Goal: Information Seeking & Learning: Learn about a topic

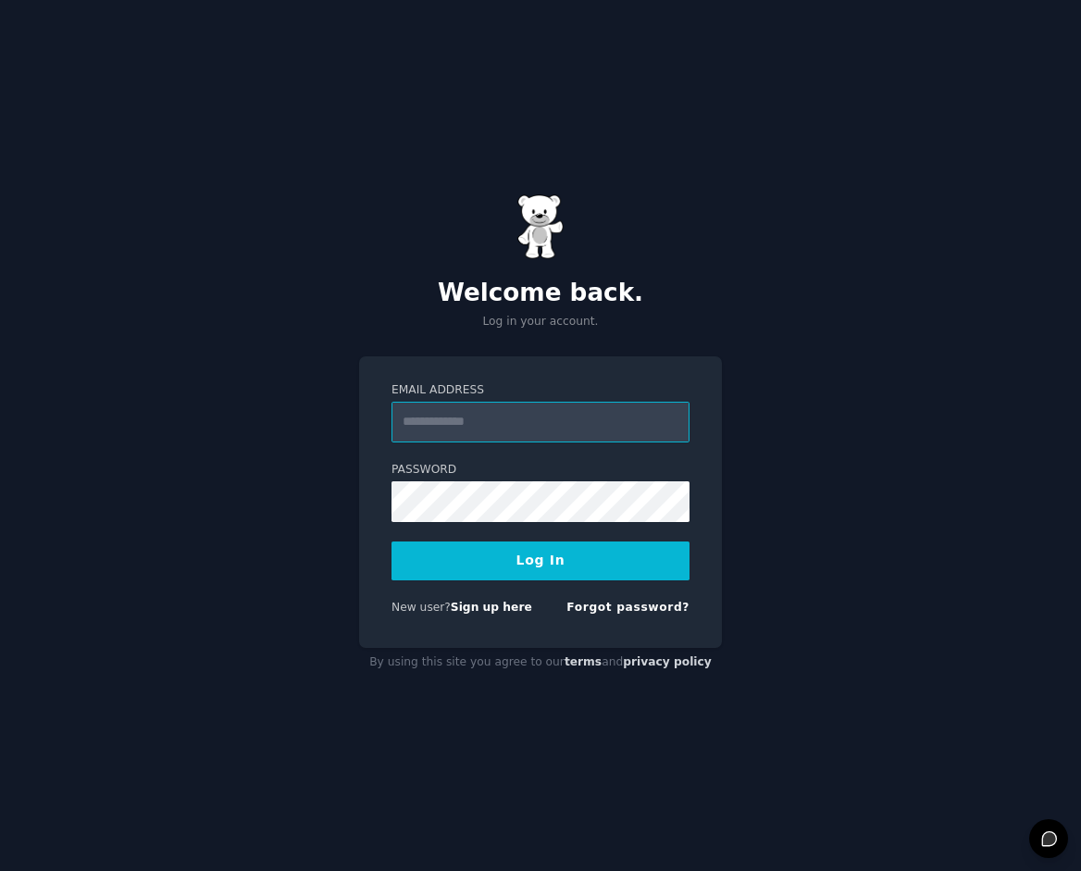
paste input "**********"
type input "**********"
click at [442, 564] on button "Log In" at bounding box center [541, 561] width 298 height 39
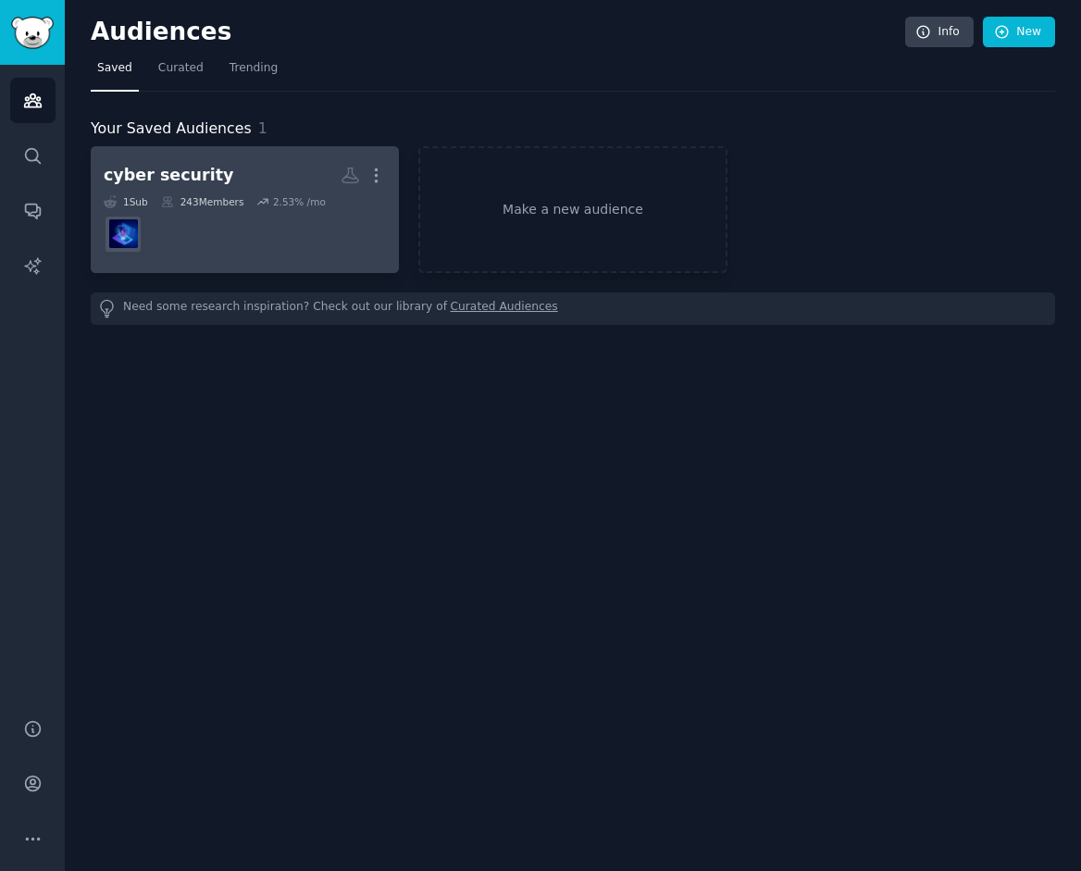
click at [292, 252] on dd at bounding box center [245, 234] width 282 height 52
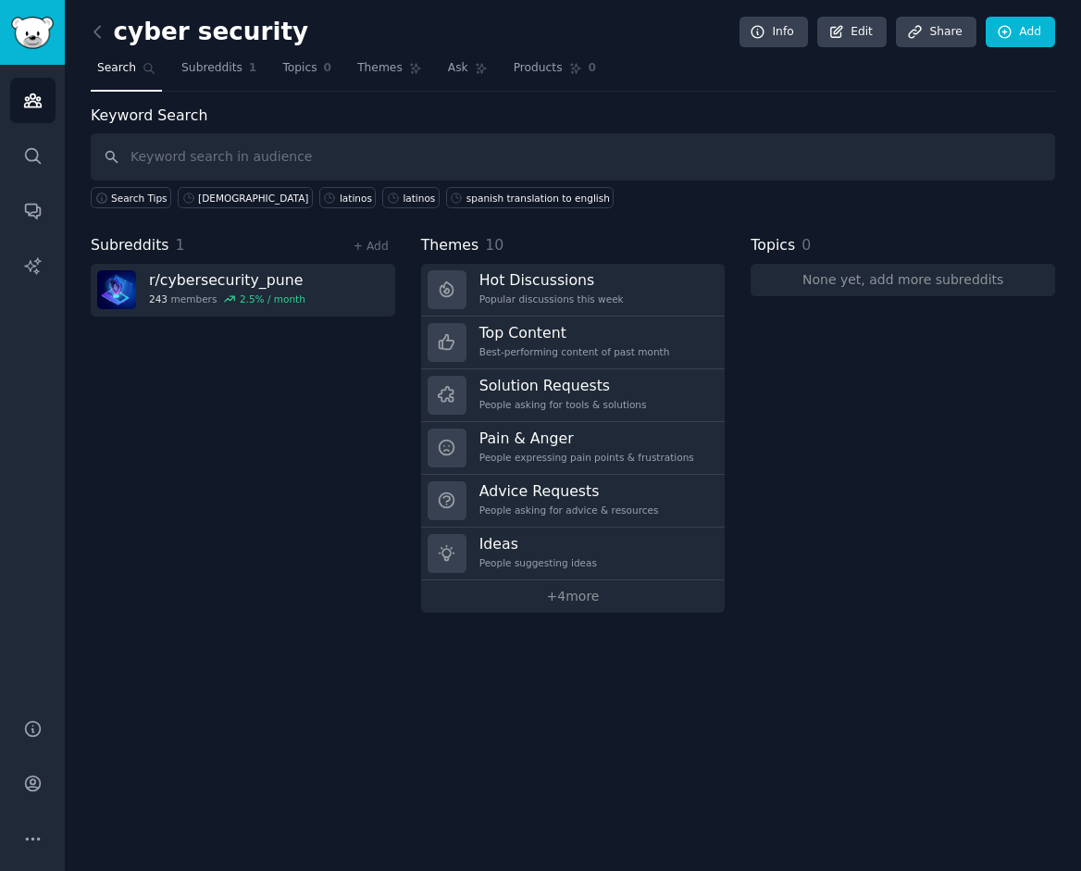
click at [319, 503] on div "Subreddits 1 + Add r/ cybersecurity_pune 243 members 2.5 % / month" at bounding box center [243, 423] width 305 height 379
click at [21, 142] on link "Search" at bounding box center [32, 155] width 45 height 45
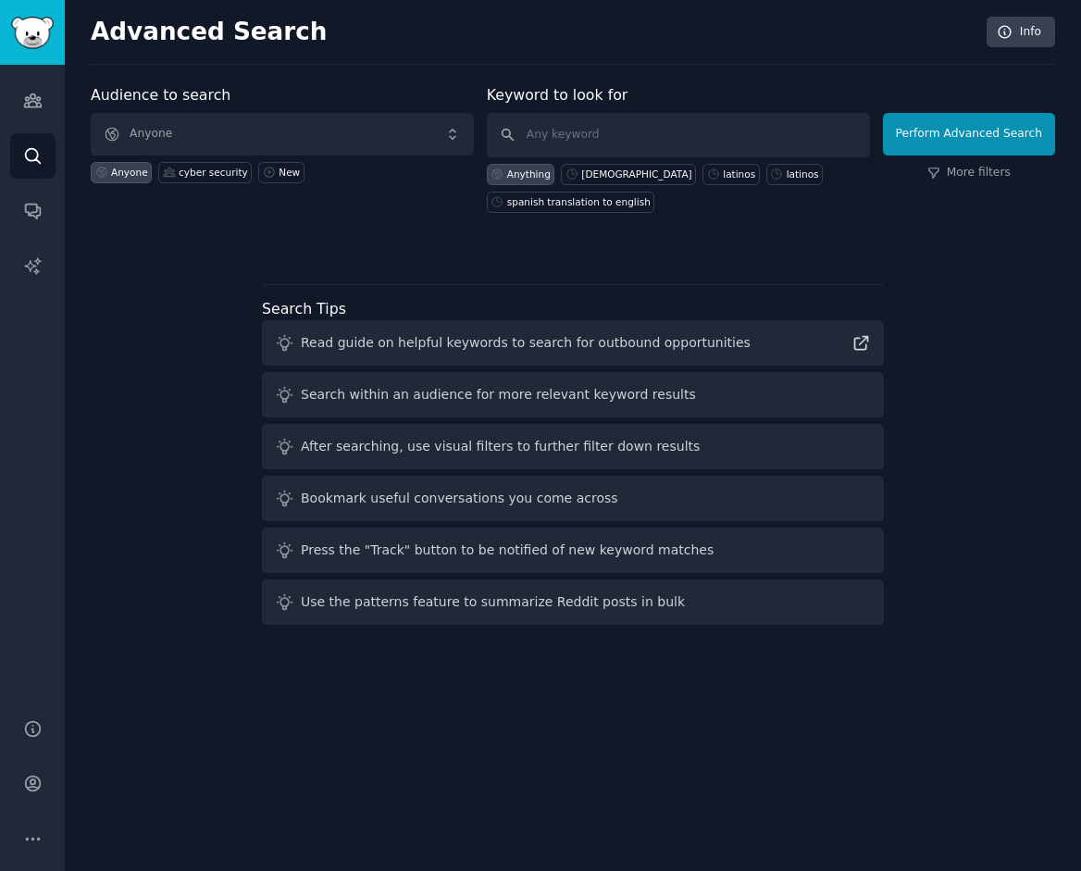
click at [318, 120] on span "Anyone" at bounding box center [282, 134] width 383 height 43
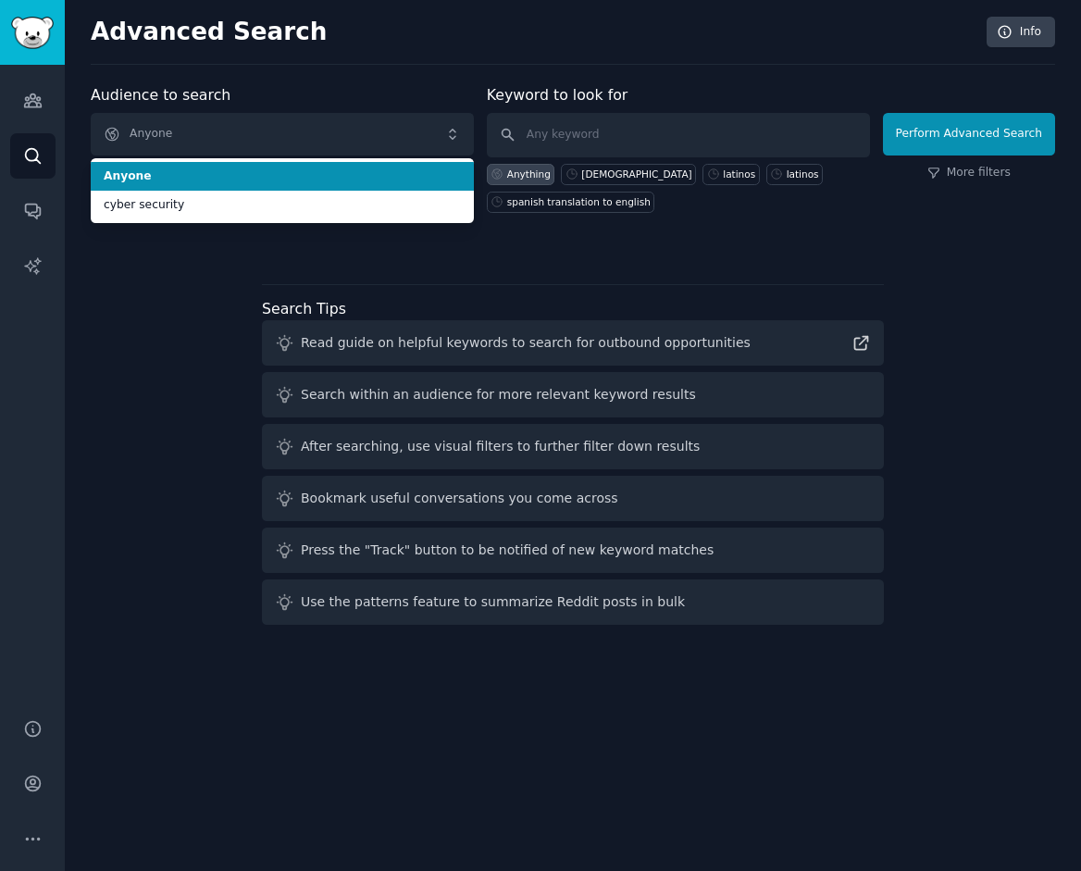
click at [317, 121] on span "Anyone" at bounding box center [282, 134] width 383 height 43
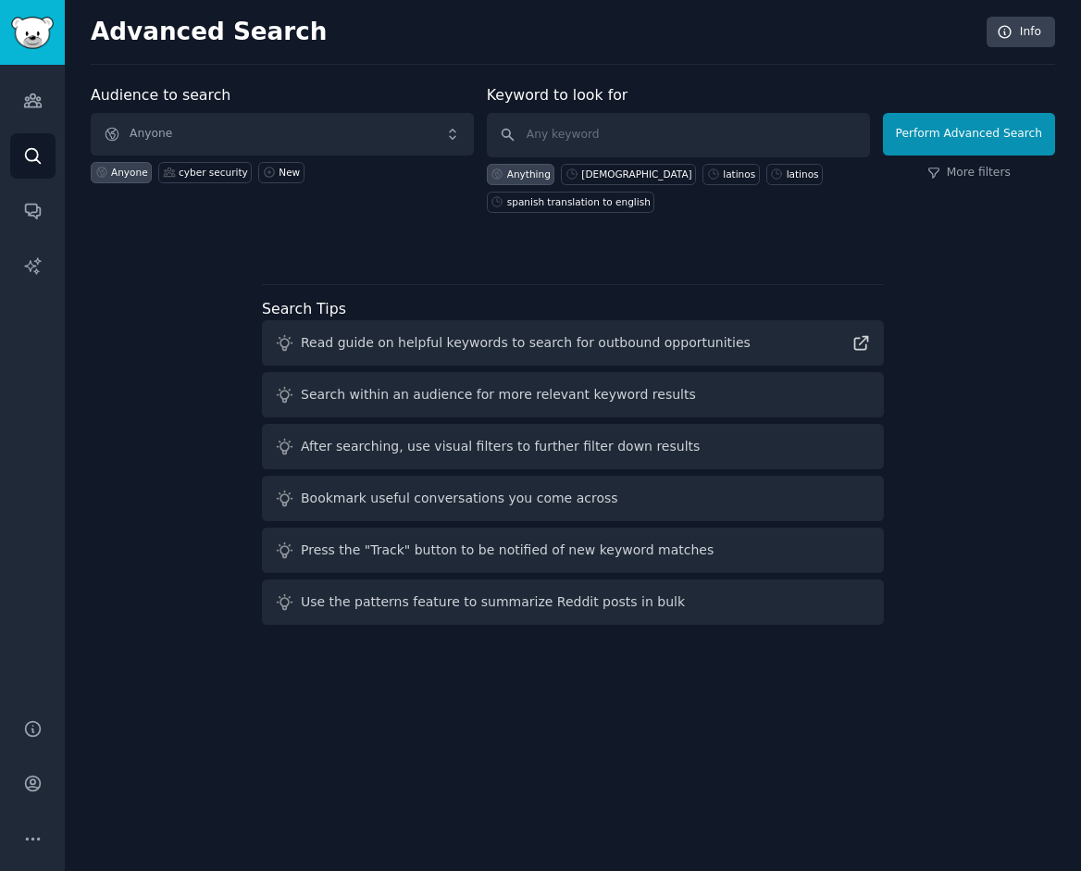
click at [222, 119] on span "Anyone" at bounding box center [282, 134] width 383 height 43
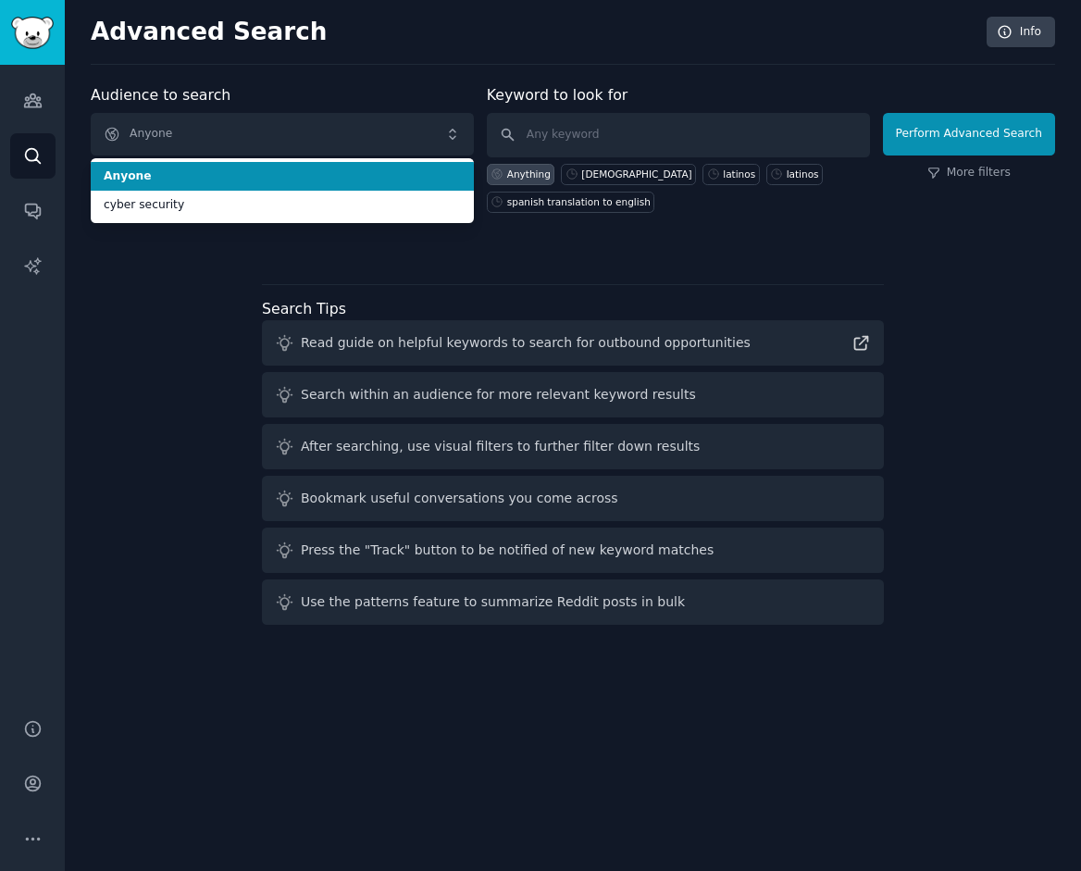
click at [234, 119] on span "Anyone" at bounding box center [282, 134] width 383 height 43
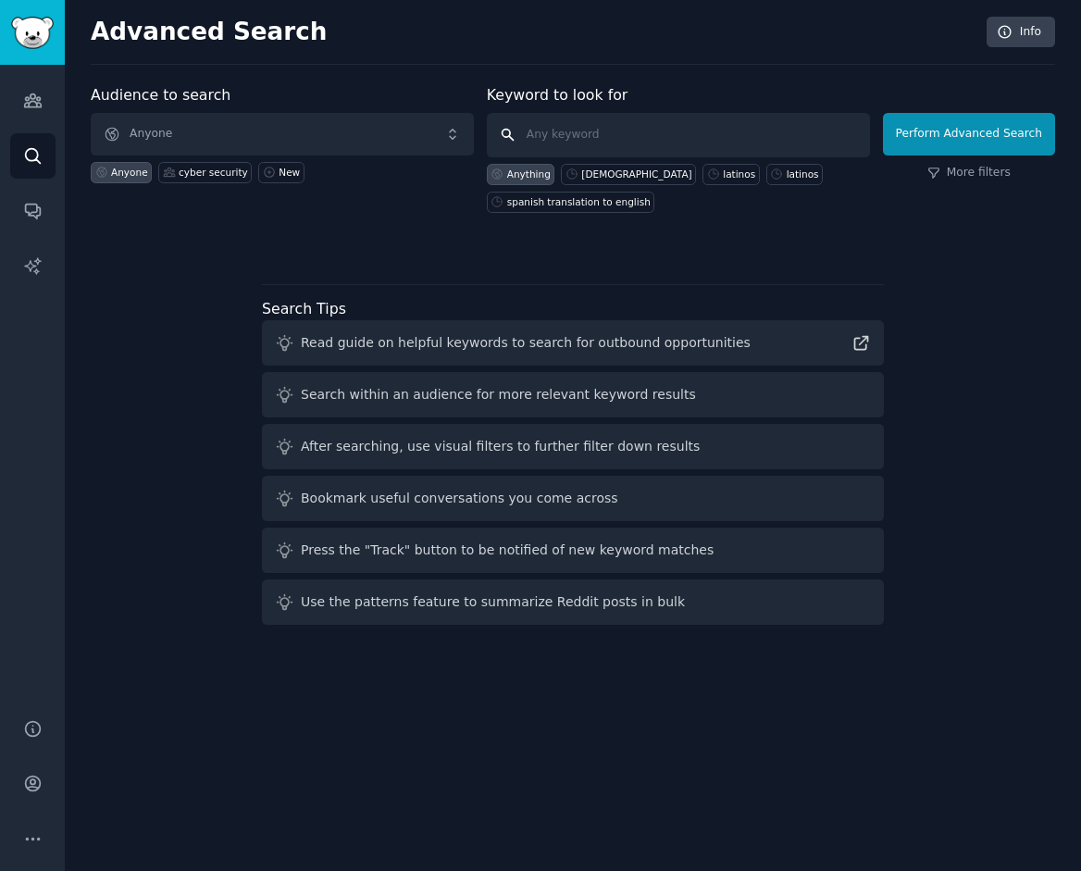
click at [655, 122] on input "text" at bounding box center [678, 135] width 383 height 44
type input "AI jailbreaking"
click at [311, 131] on span "Anyone" at bounding box center [282, 134] width 383 height 43
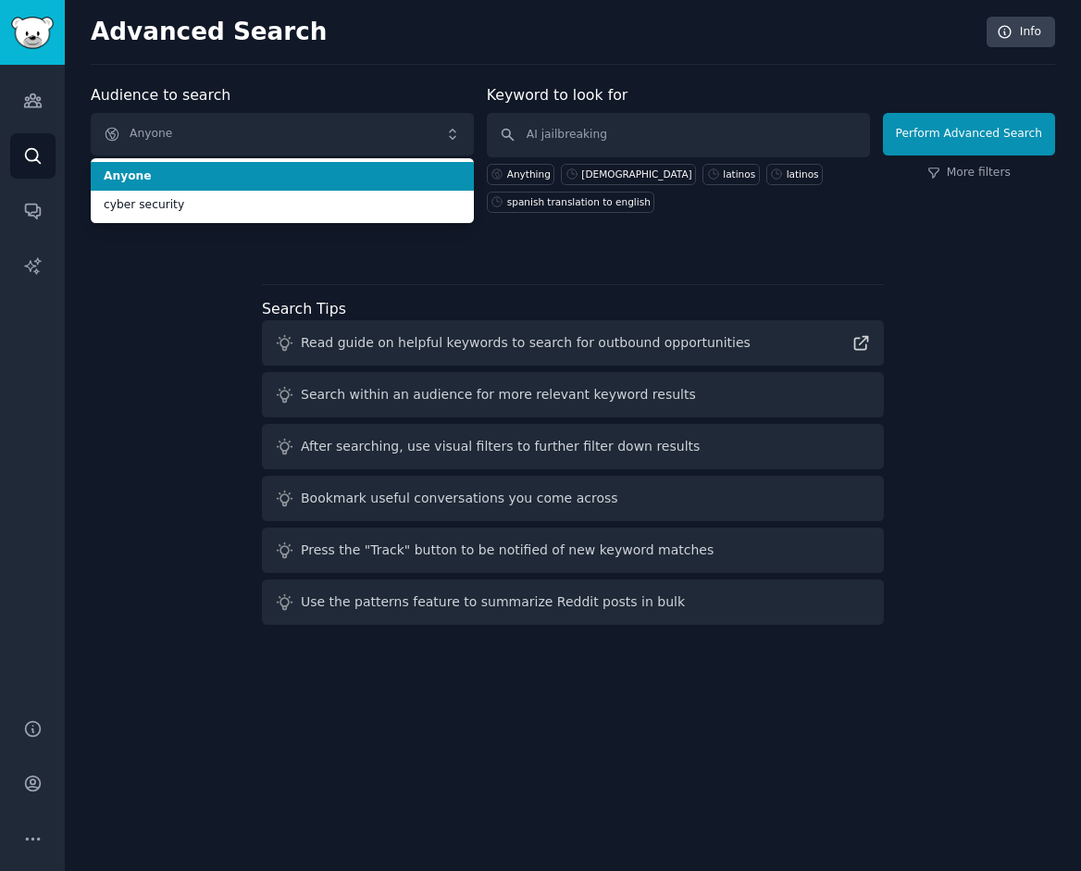
click at [316, 130] on span "Anyone" at bounding box center [282, 134] width 383 height 43
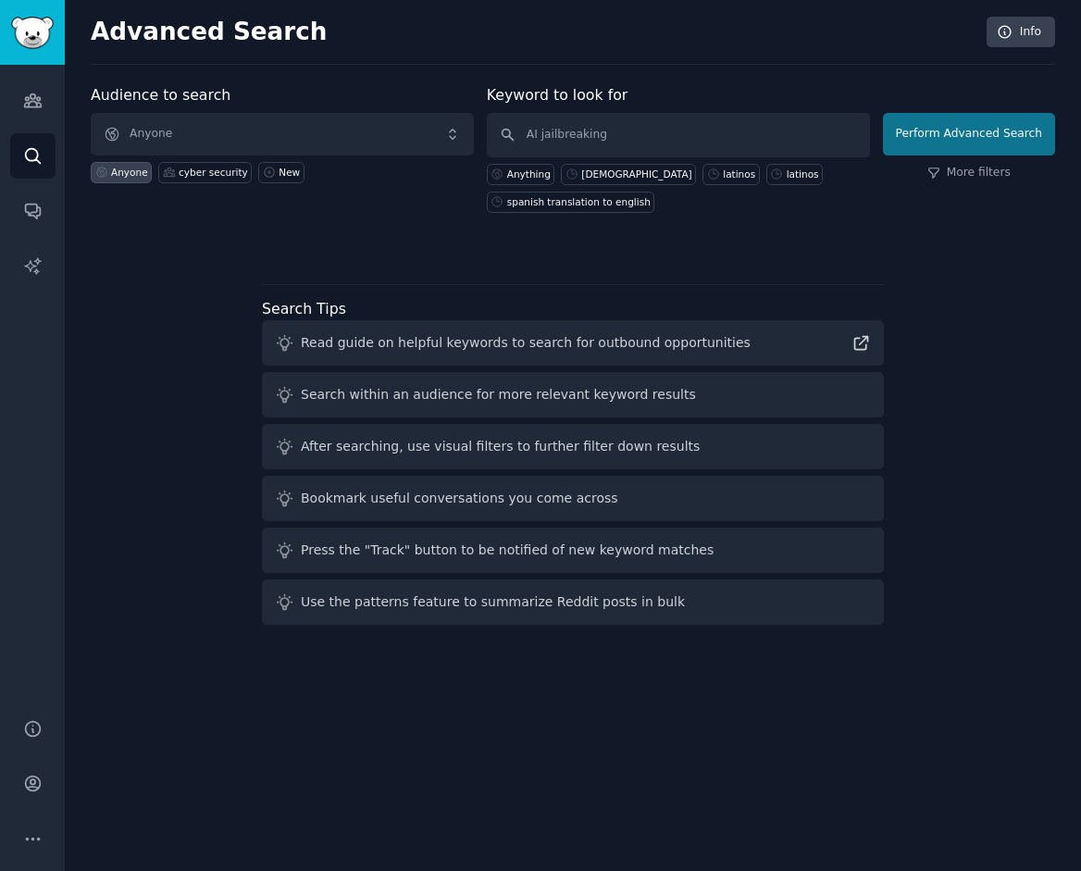
click at [988, 146] on button "Perform Advanced Search" at bounding box center [969, 134] width 172 height 43
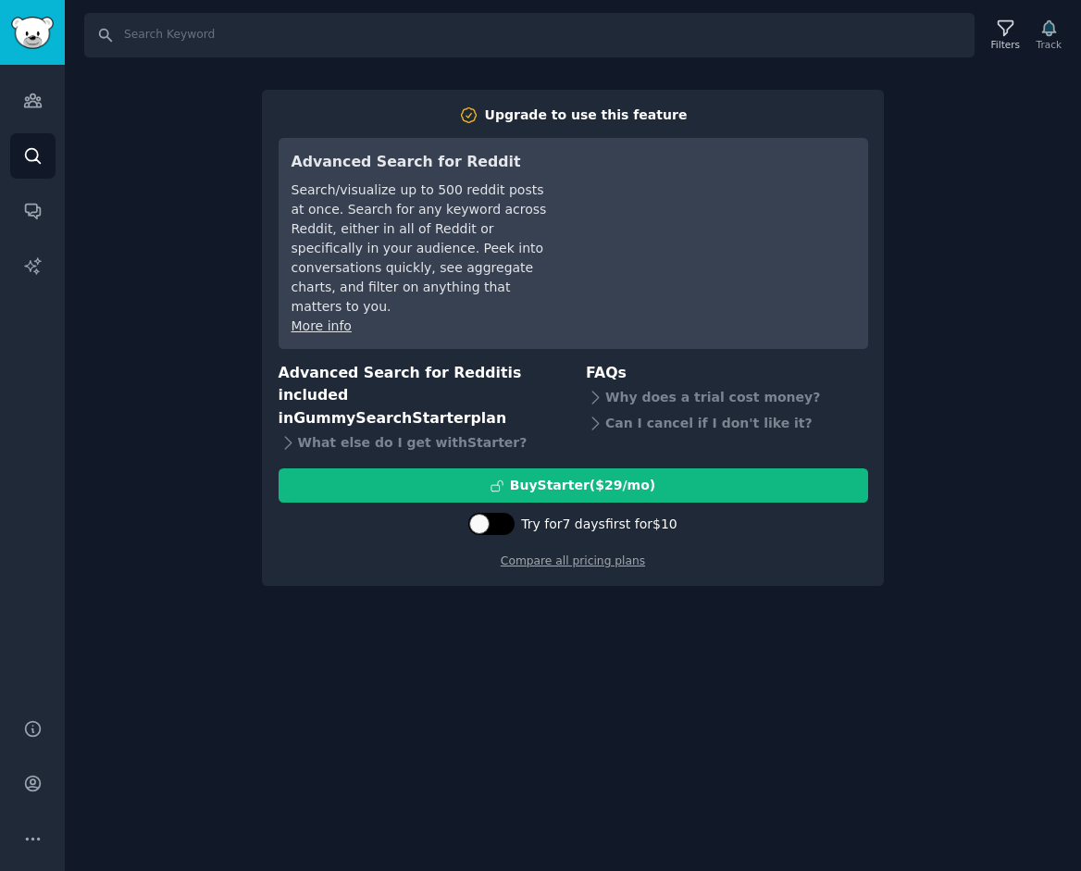
click at [494, 513] on div at bounding box center [492, 524] width 46 height 22
click at [512, 514] on div at bounding box center [502, 524] width 20 height 20
checkbox input "false"
click at [581, 555] on link "Compare all pricing plans" at bounding box center [573, 561] width 144 height 13
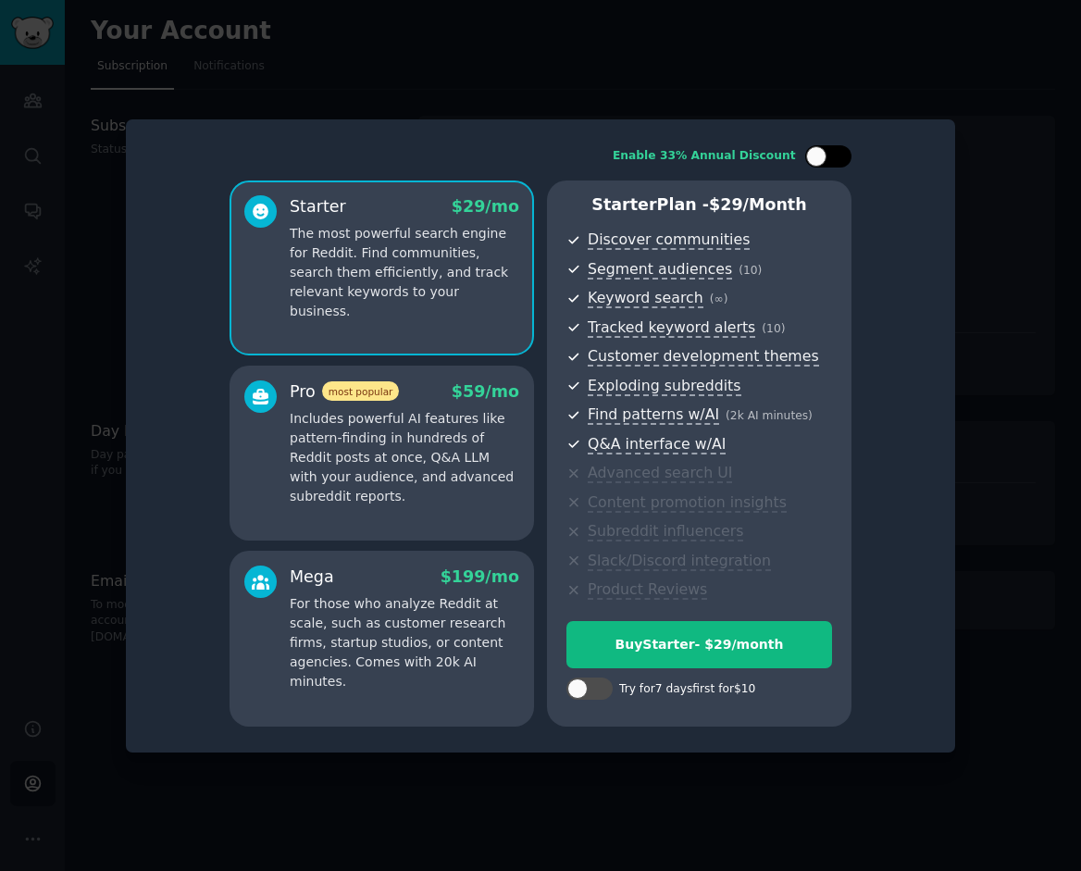
click at [818, 166] on div at bounding box center [816, 156] width 20 height 20
checkbox input "true"
click at [944, 19] on div at bounding box center [540, 435] width 1081 height 871
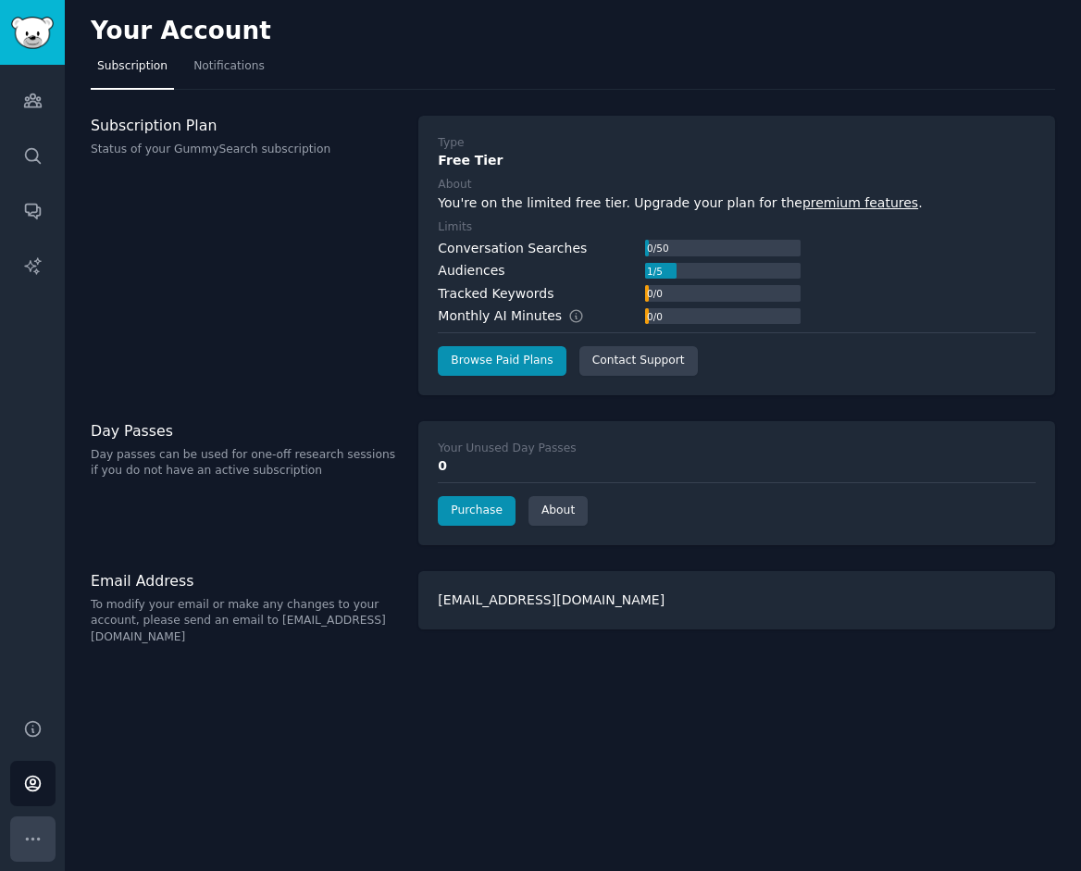
click at [38, 846] on icon "Sidebar" at bounding box center [32, 839] width 19 height 19
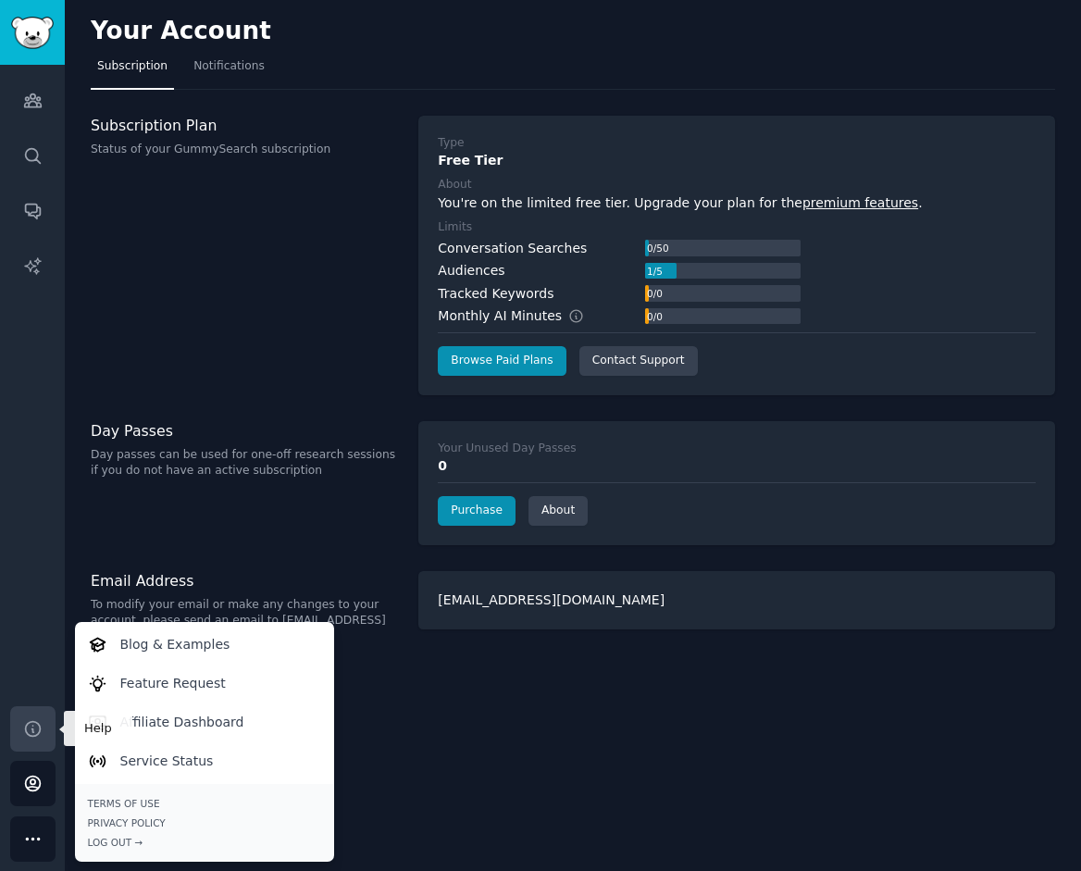
click at [28, 736] on icon "Sidebar" at bounding box center [32, 728] width 19 height 19
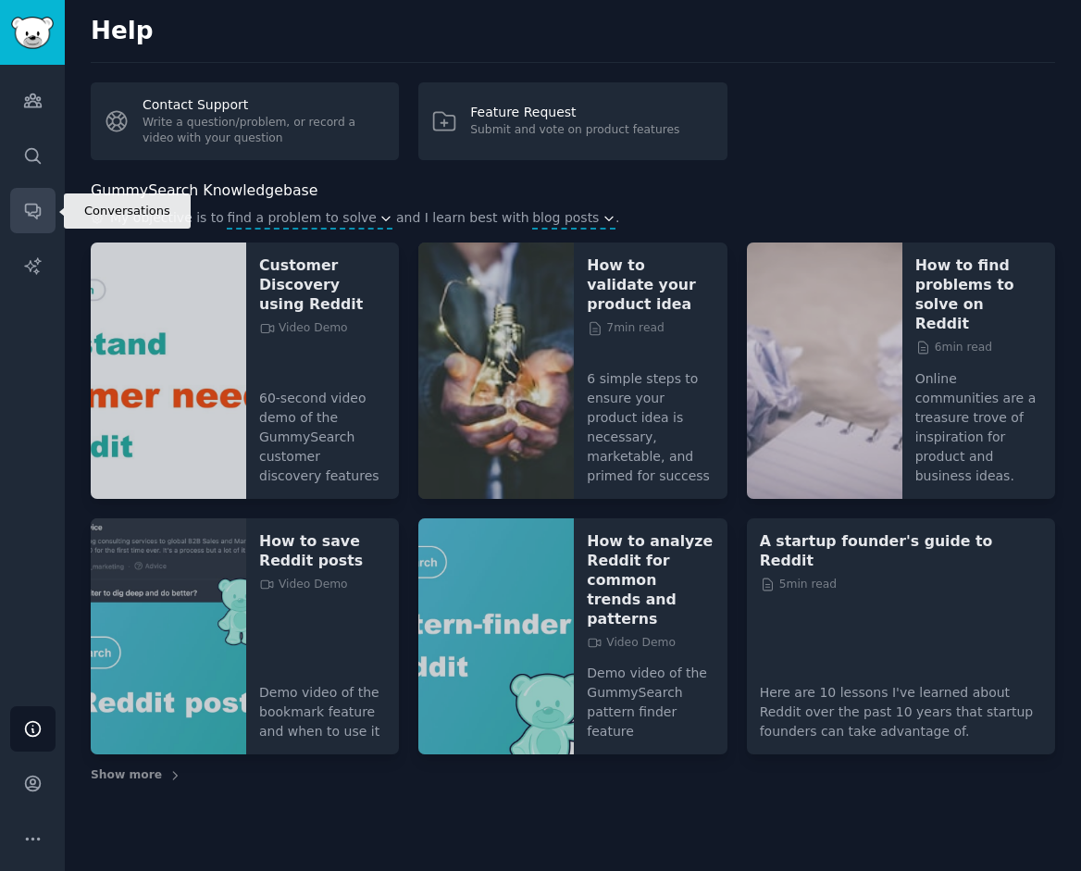
click at [29, 228] on link "Conversations" at bounding box center [32, 210] width 45 height 45
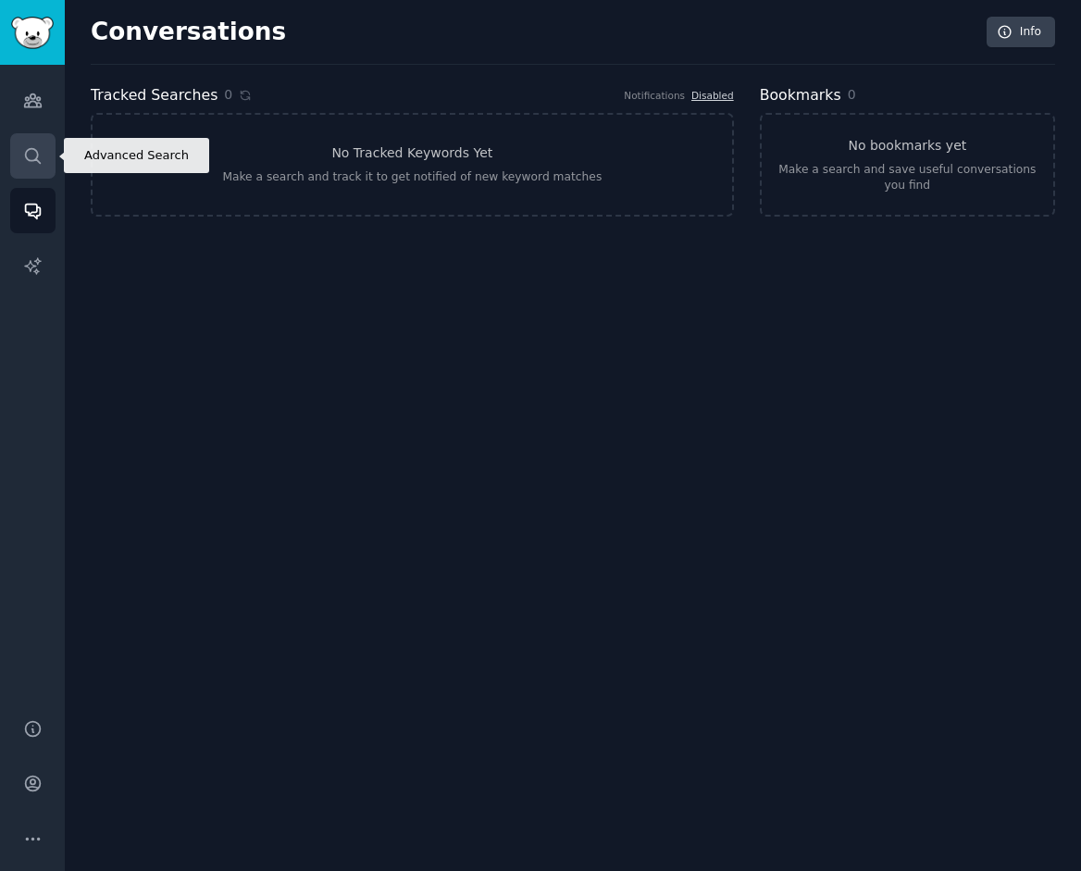
click at [25, 173] on link "Search" at bounding box center [32, 155] width 45 height 45
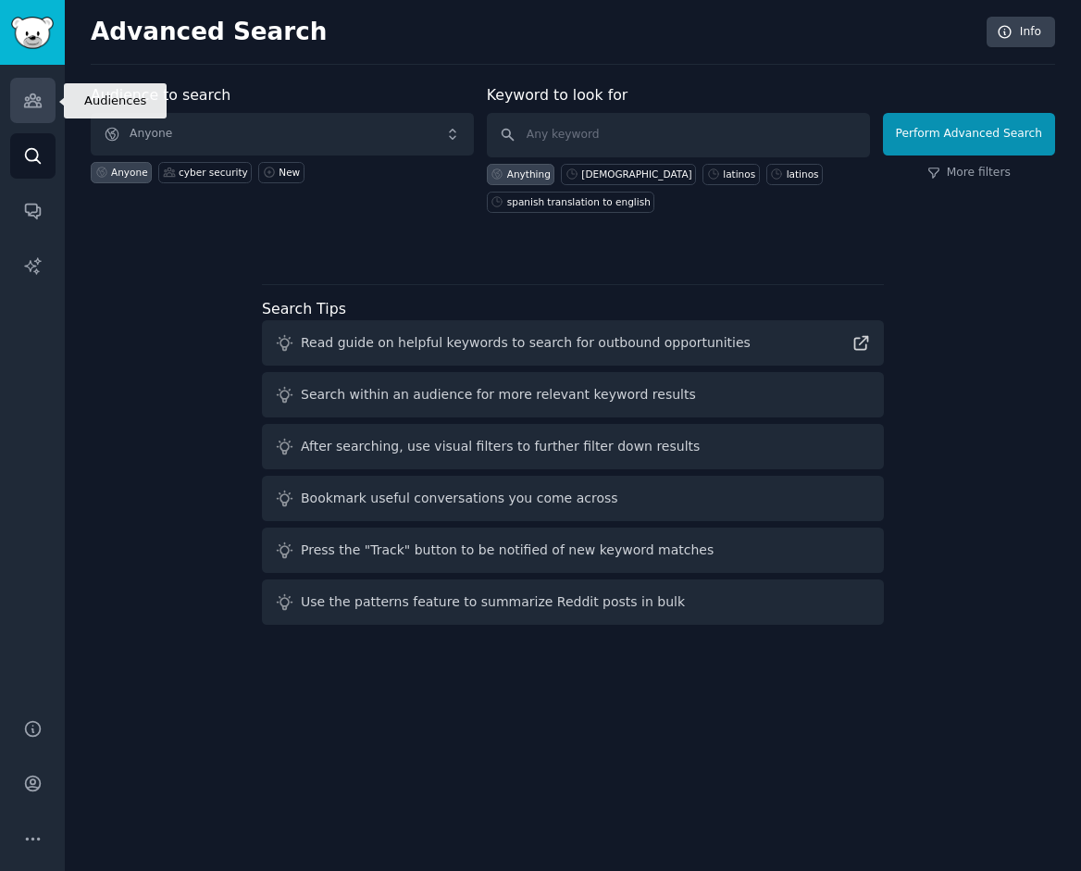
click at [29, 122] on div "Audiences Search Conversations AI Reports" at bounding box center [32, 380] width 65 height 631
click at [30, 97] on icon "Sidebar" at bounding box center [32, 100] width 17 height 13
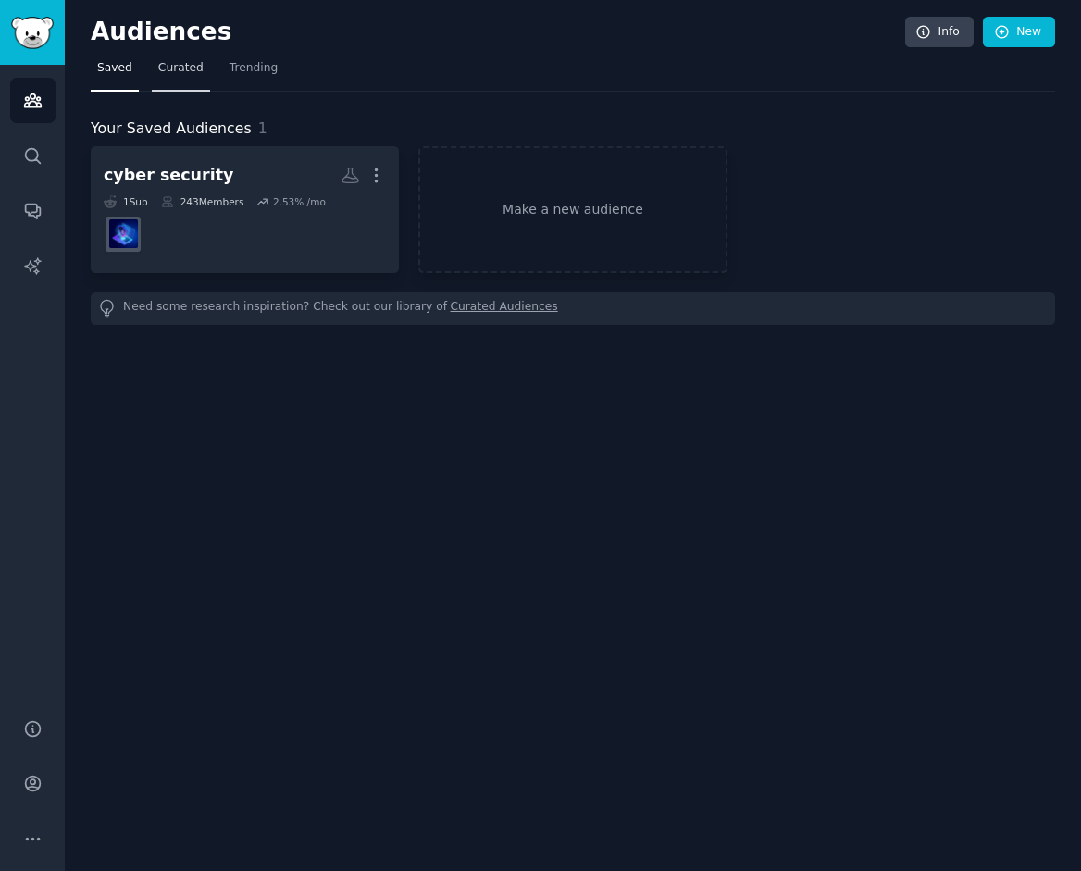
click at [182, 62] on span "Curated" at bounding box center [180, 68] width 45 height 17
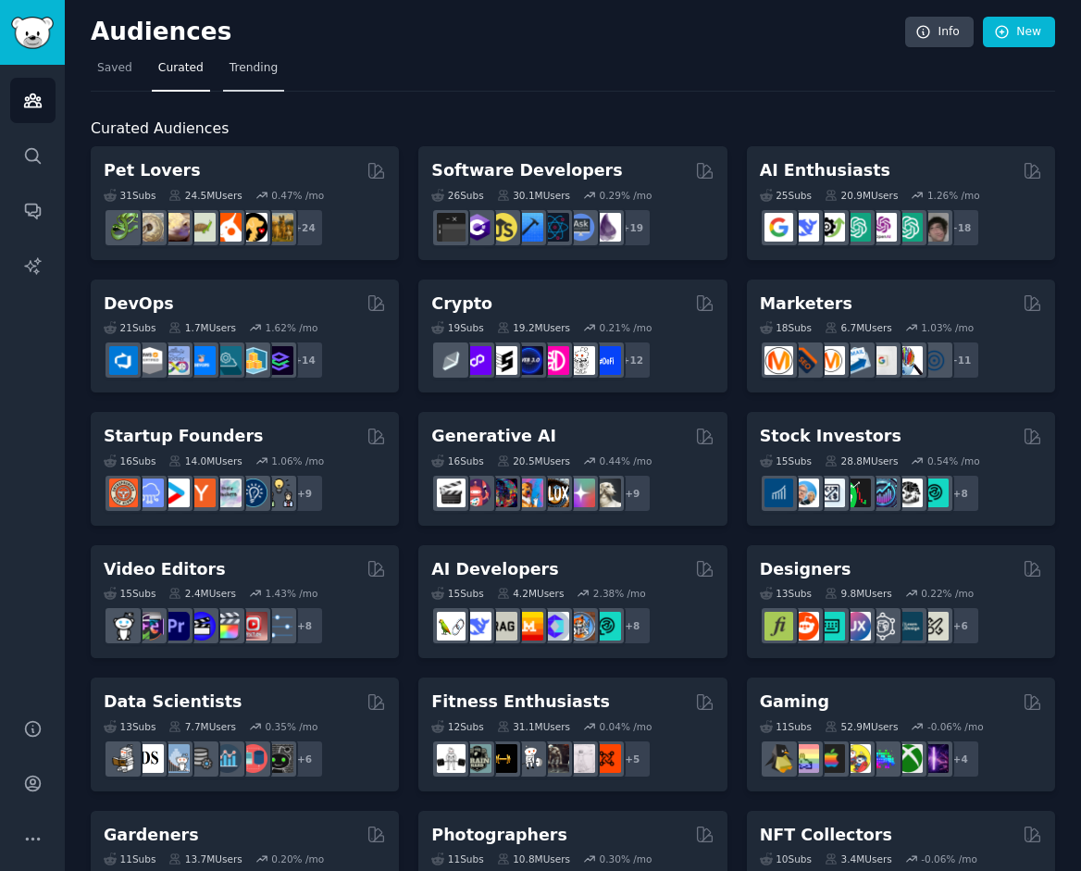
click at [249, 72] on span "Trending" at bounding box center [254, 68] width 48 height 17
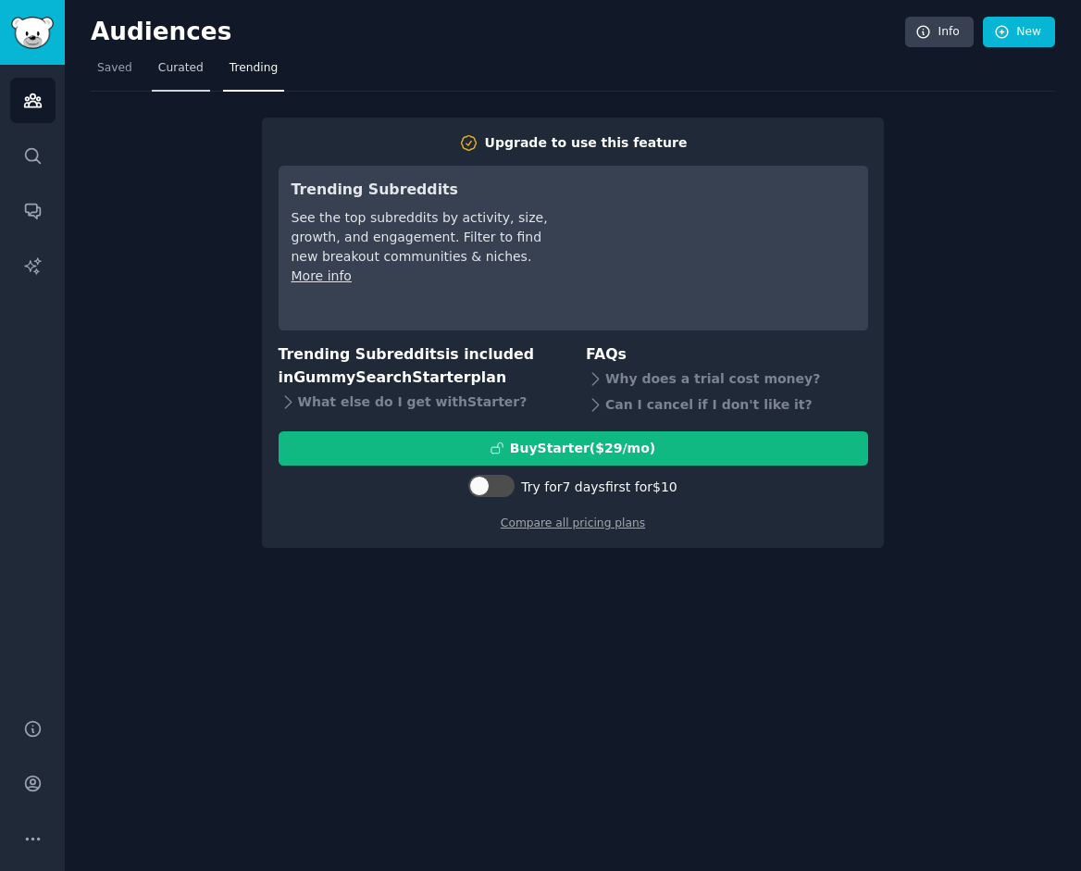
click at [189, 76] on link "Curated" at bounding box center [181, 73] width 58 height 38
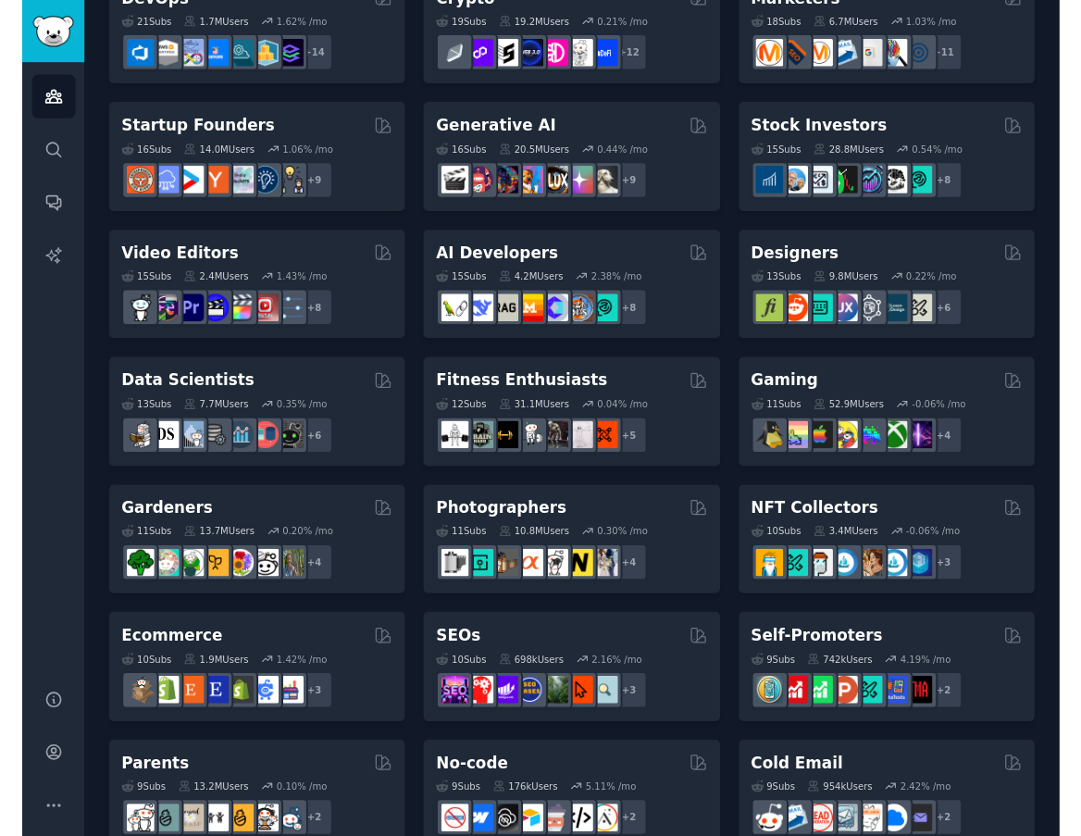
scroll to position [1134, 0]
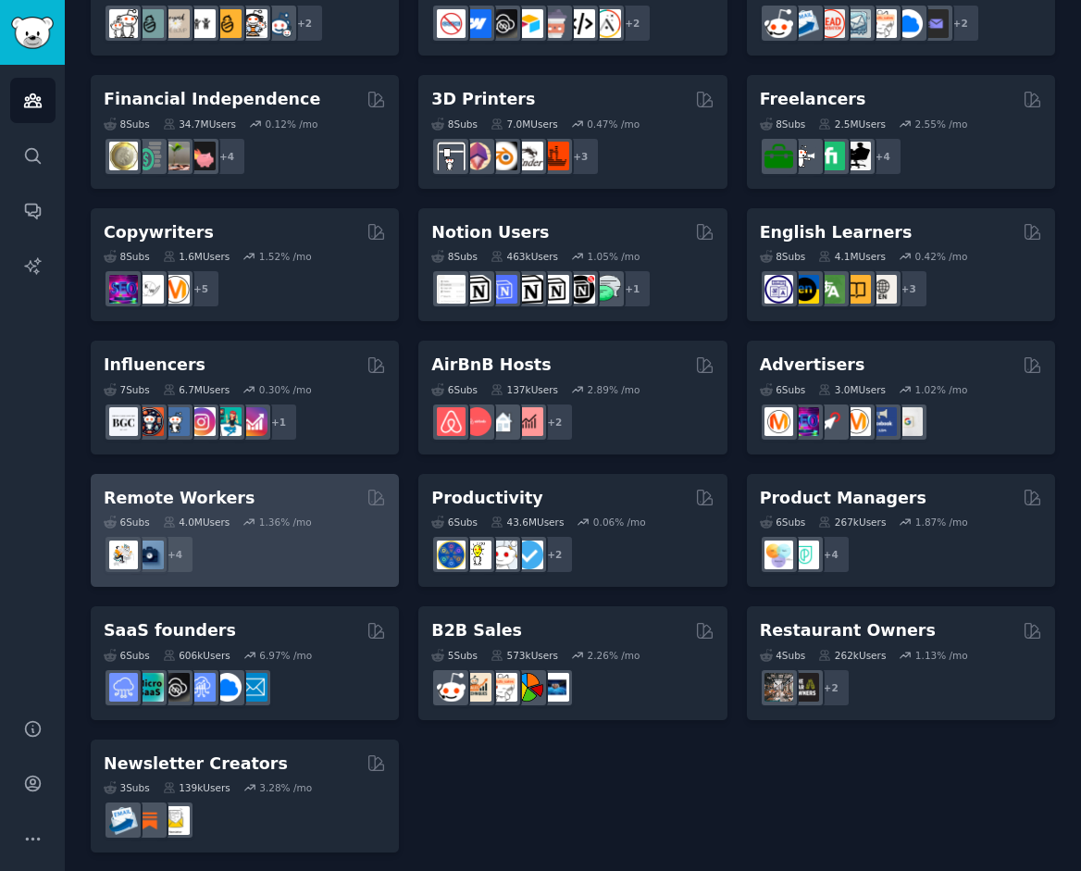
click at [353, 488] on div "Remote Workers Curated by GummySearch" at bounding box center [245, 498] width 282 height 23
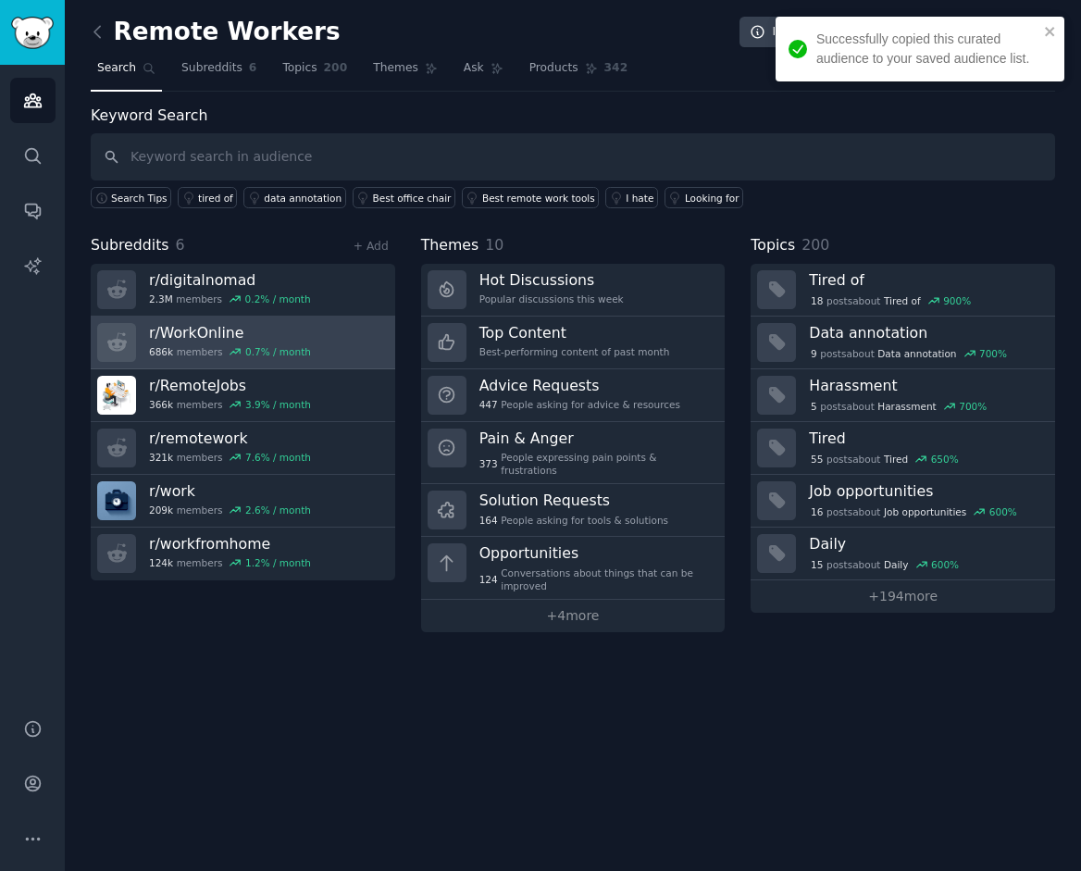
click at [318, 336] on link "r/ WorkOnline 686k members 0.7 % / month" at bounding box center [243, 343] width 305 height 53
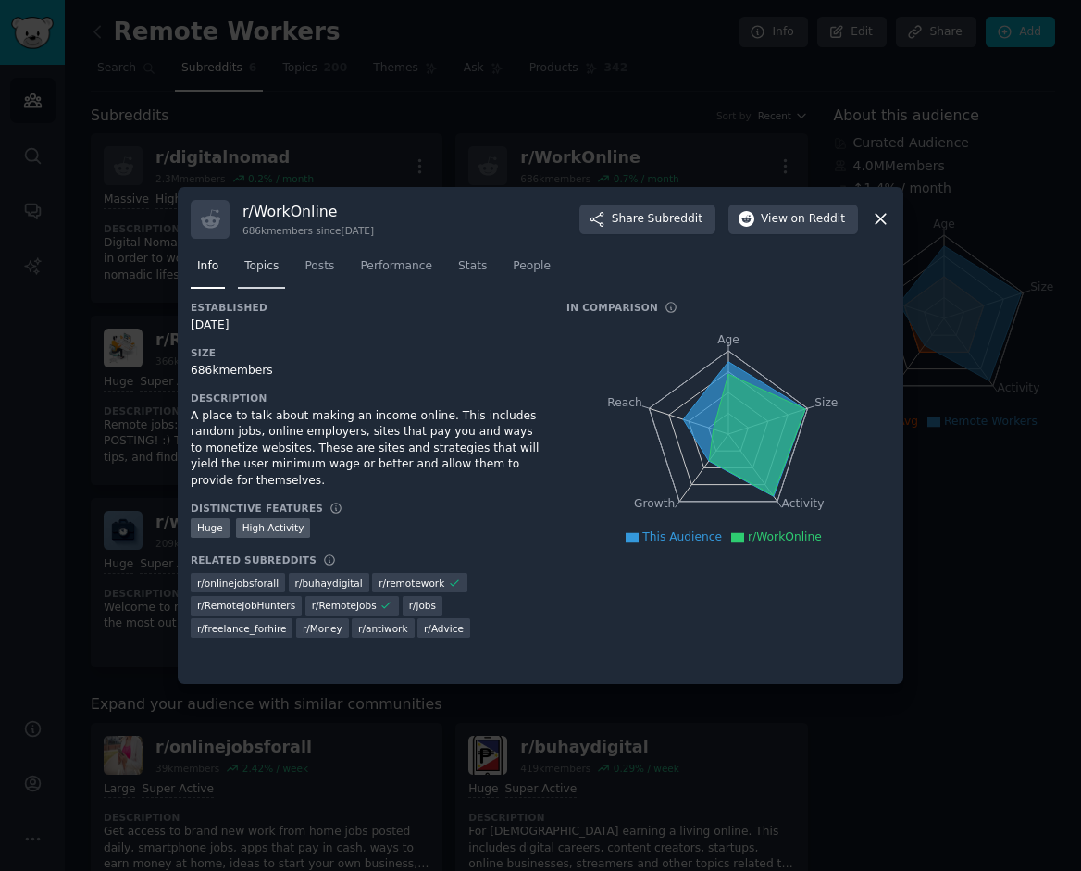
click at [277, 262] on span "Topics" at bounding box center [261, 266] width 34 height 17
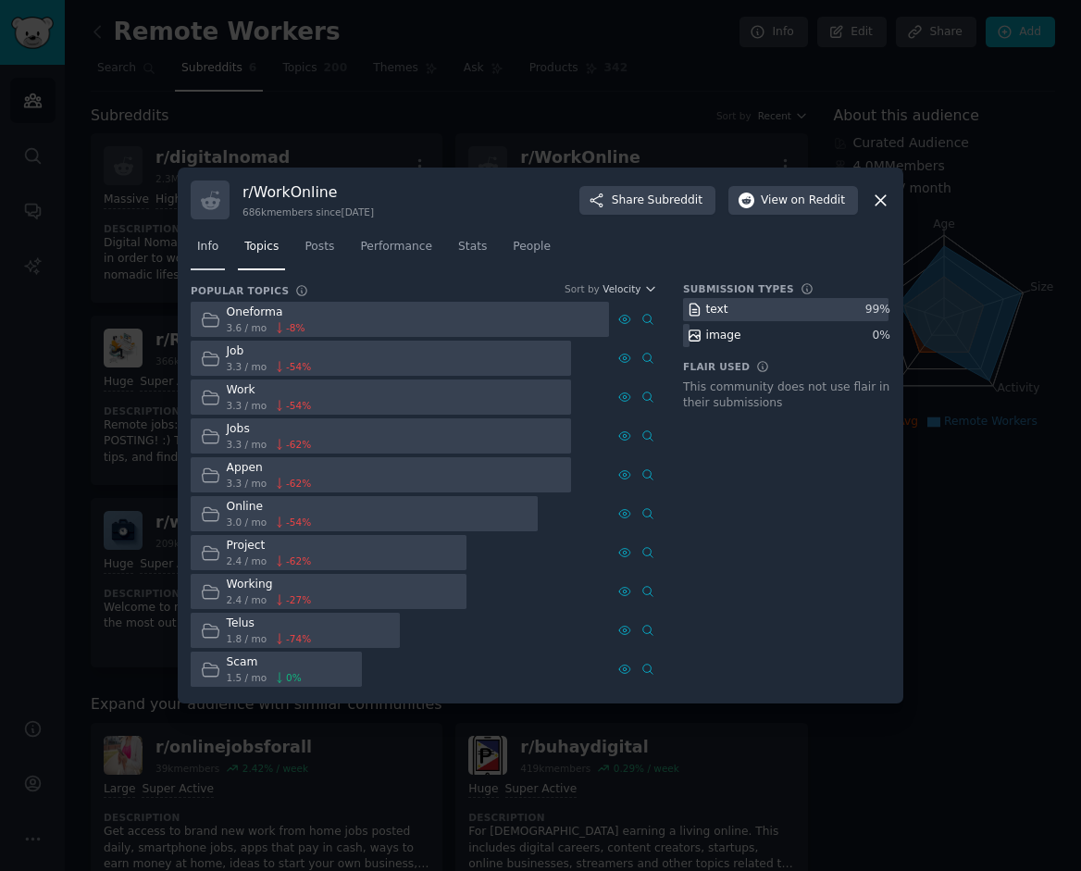
click at [203, 248] on span "Info" at bounding box center [207, 247] width 21 height 17
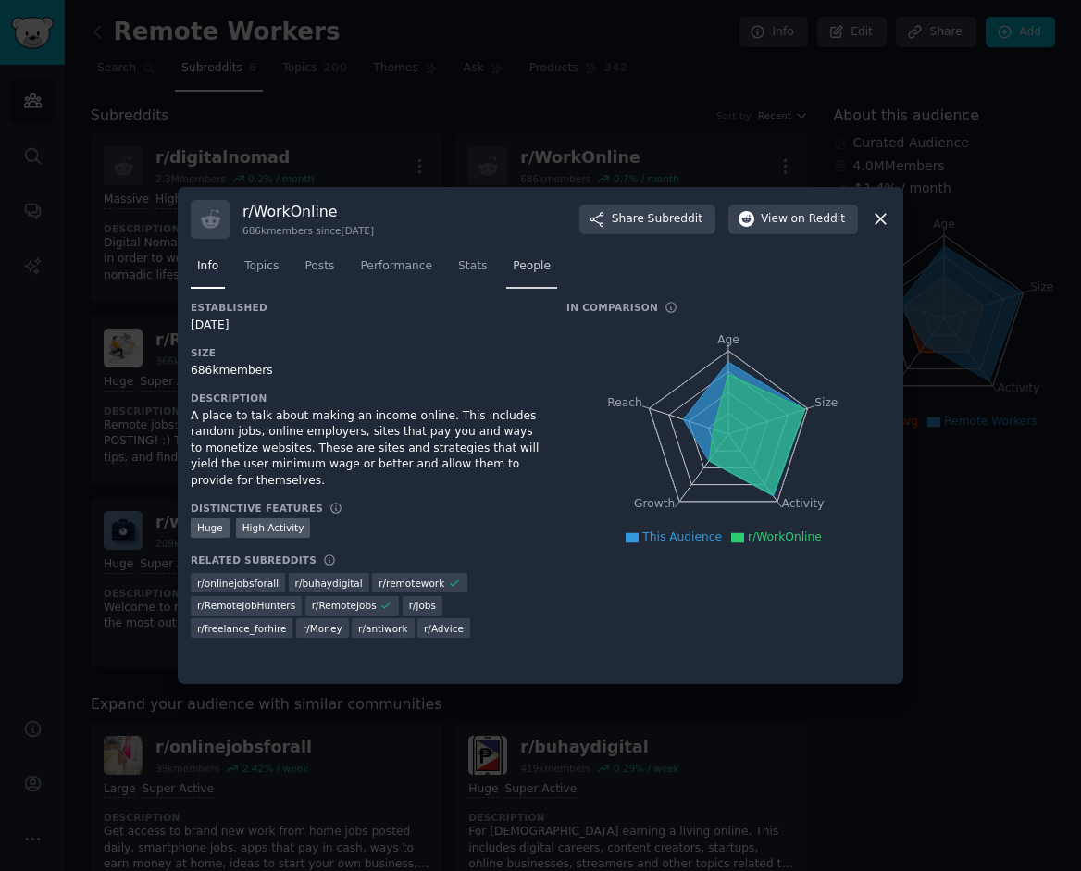
click at [521, 270] on span "People" at bounding box center [532, 266] width 38 height 17
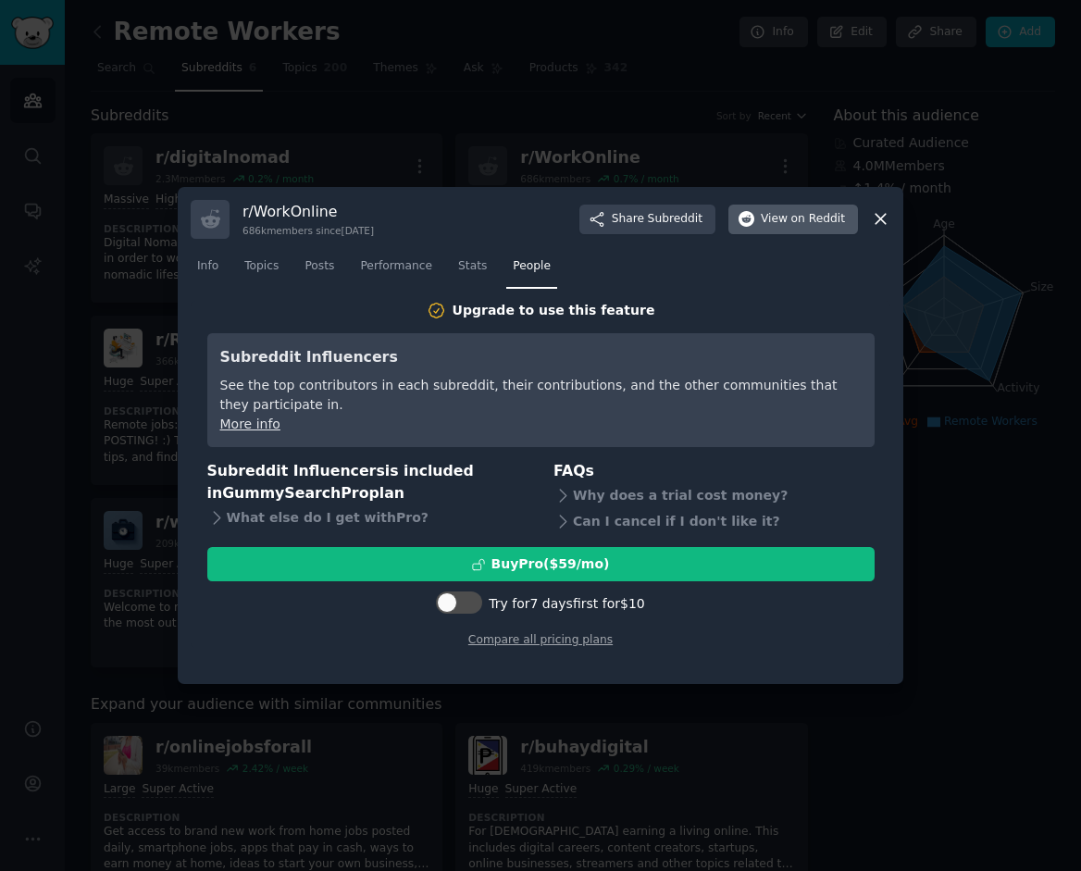
click at [806, 215] on span "on Reddit" at bounding box center [819, 219] width 54 height 17
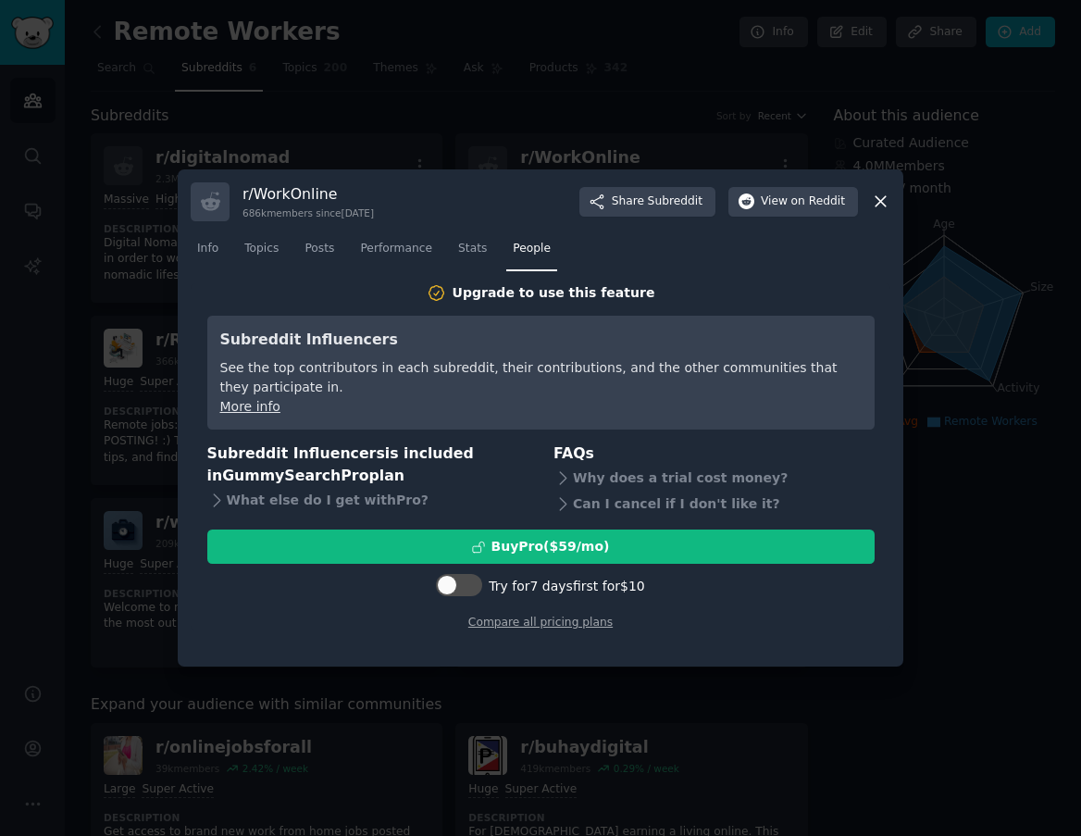
click at [881, 203] on icon at bounding box center [881, 202] width 10 height 10
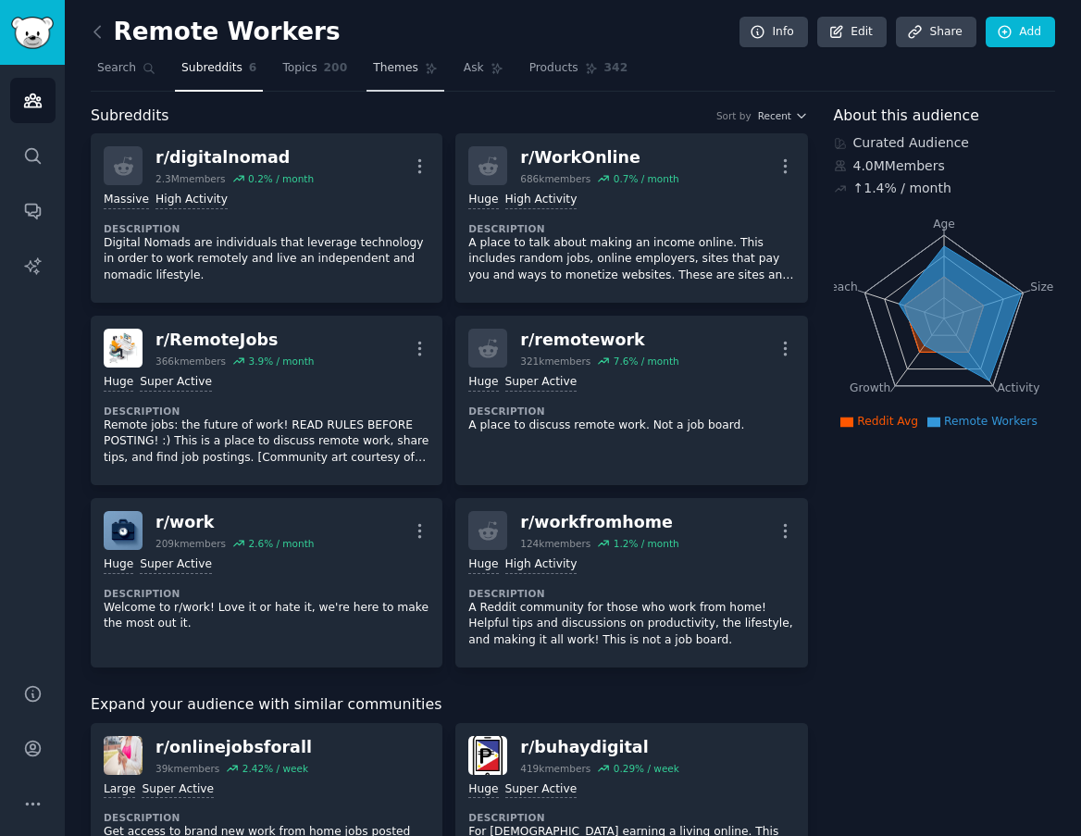
click at [404, 68] on span "Themes" at bounding box center [395, 68] width 45 height 17
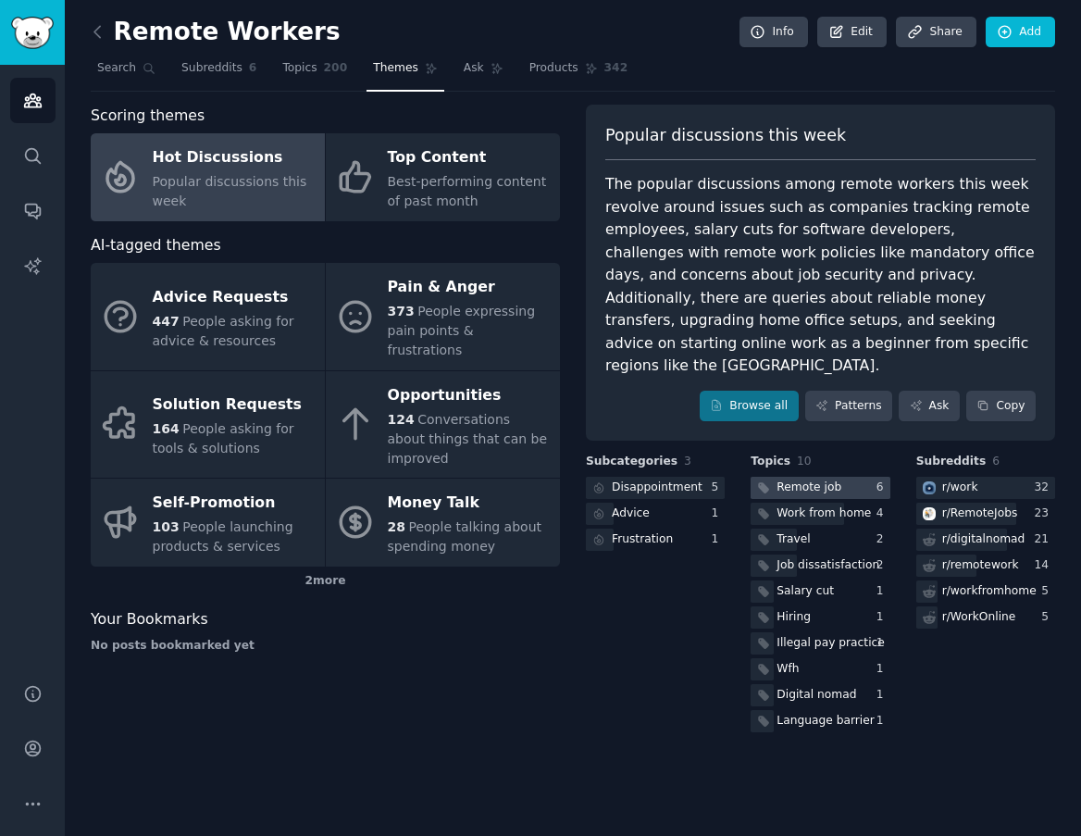
click at [814, 480] on div "Remote job" at bounding box center [809, 488] width 65 height 17
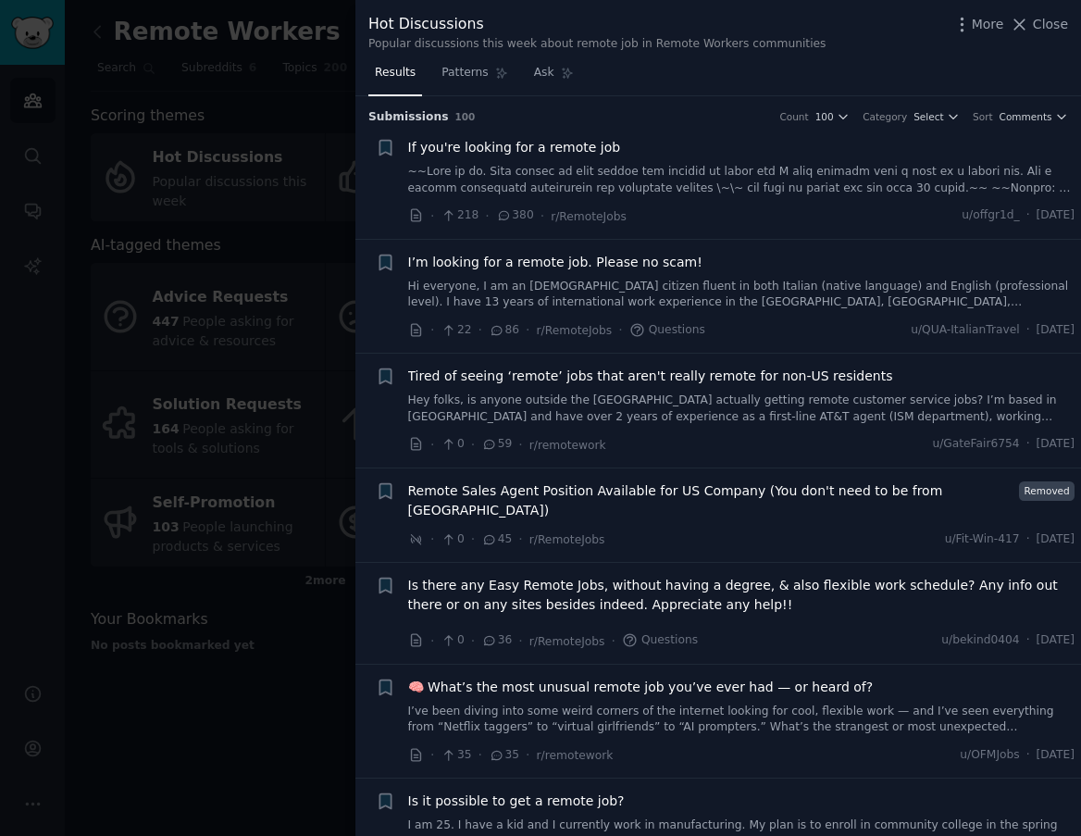
scroll to position [2156, 0]
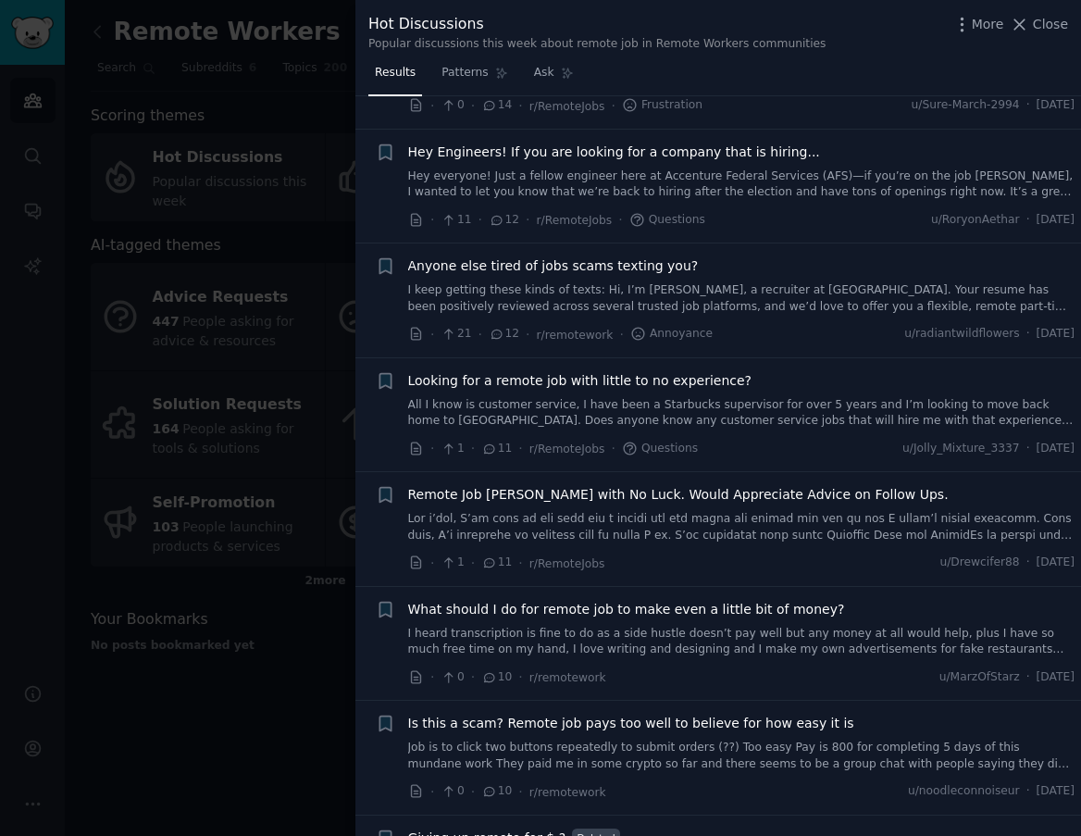
click at [618, 511] on link at bounding box center [742, 527] width 668 height 32
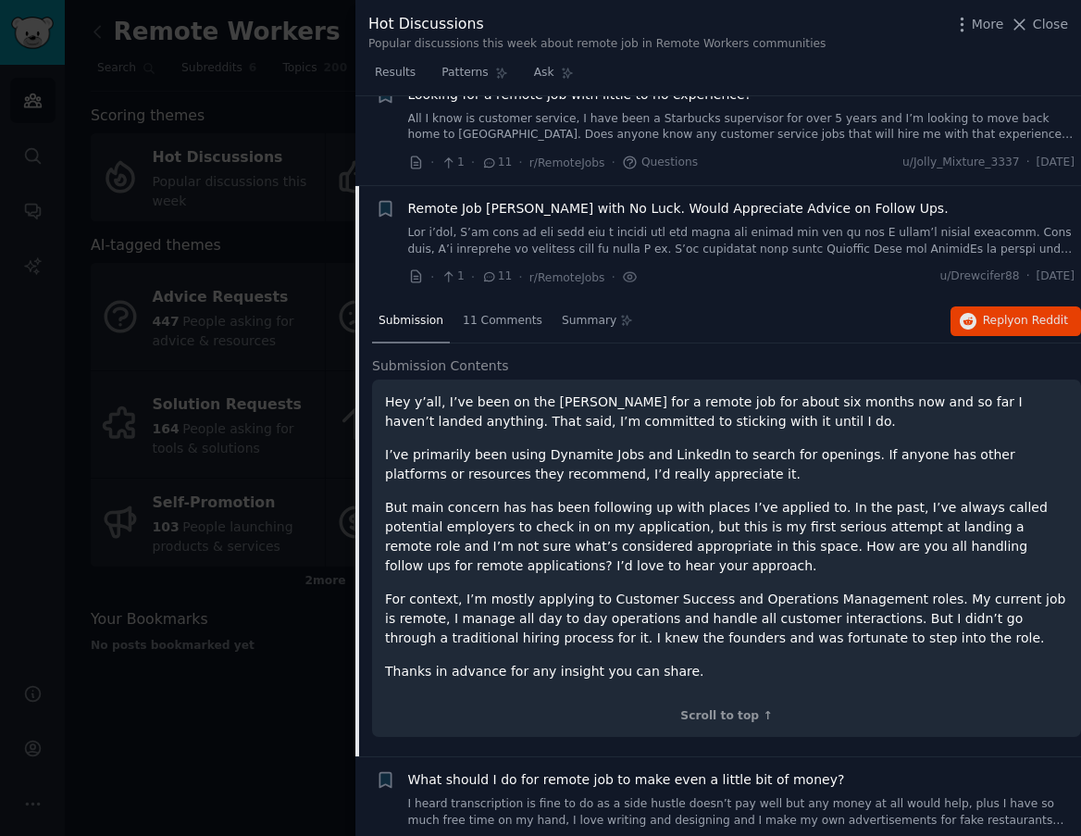
scroll to position [2474, 0]
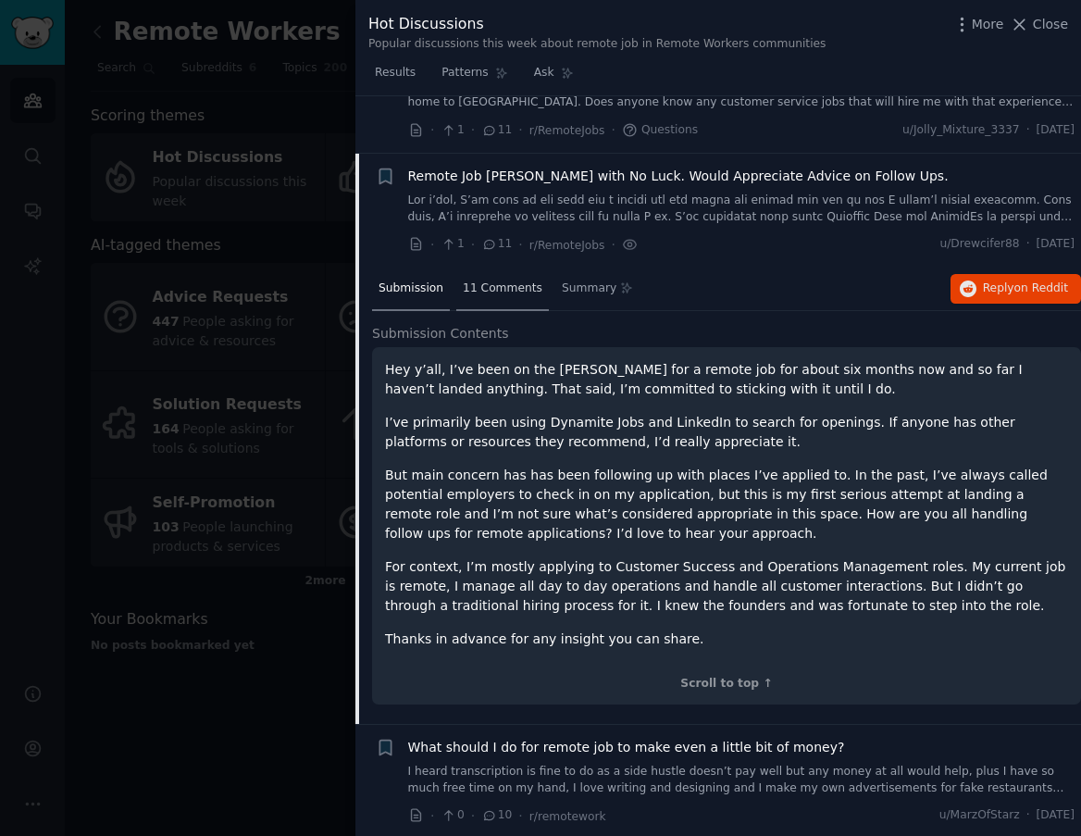
click at [488, 281] on span "11 Comments" at bounding box center [503, 289] width 80 height 17
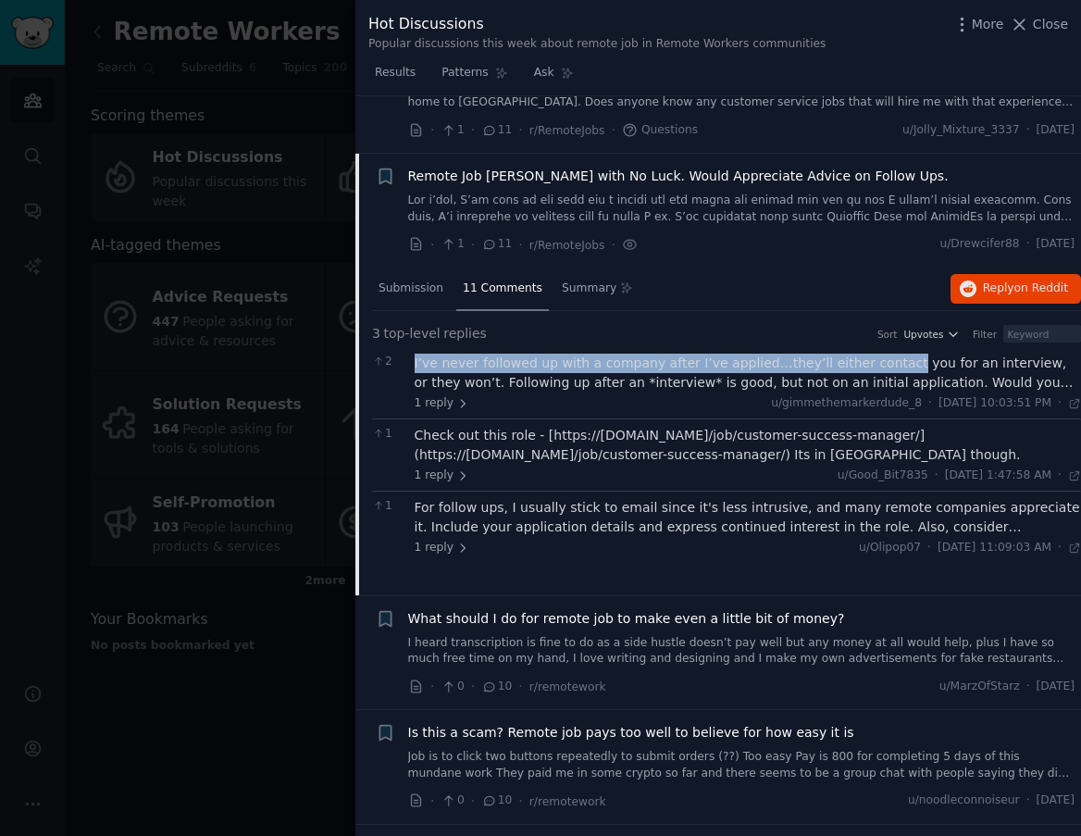
drag, startPoint x: 414, startPoint y: 303, endPoint x: 877, endPoint y: 294, distance: 463.0
click at [877, 354] on div "I’ve never followed up with a company after I’ve applied…they’ll either contact…" at bounding box center [749, 373] width 668 height 39
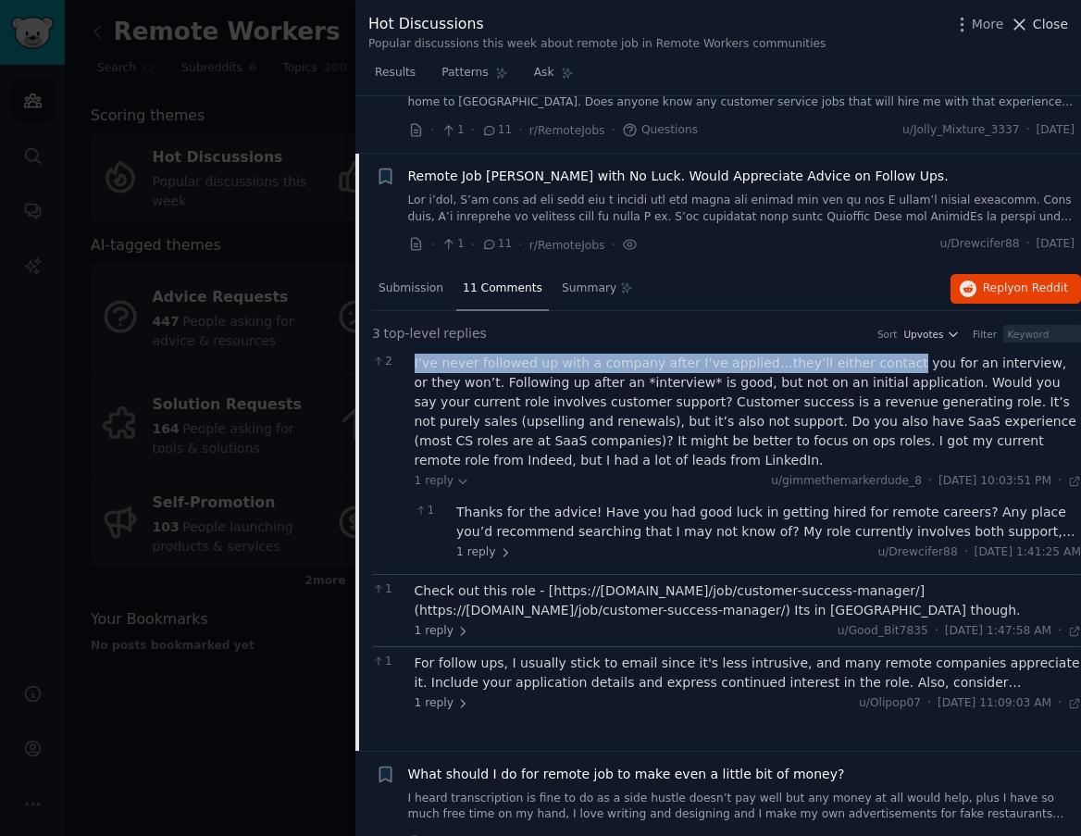
click at [1028, 24] on icon at bounding box center [1019, 24] width 19 height 19
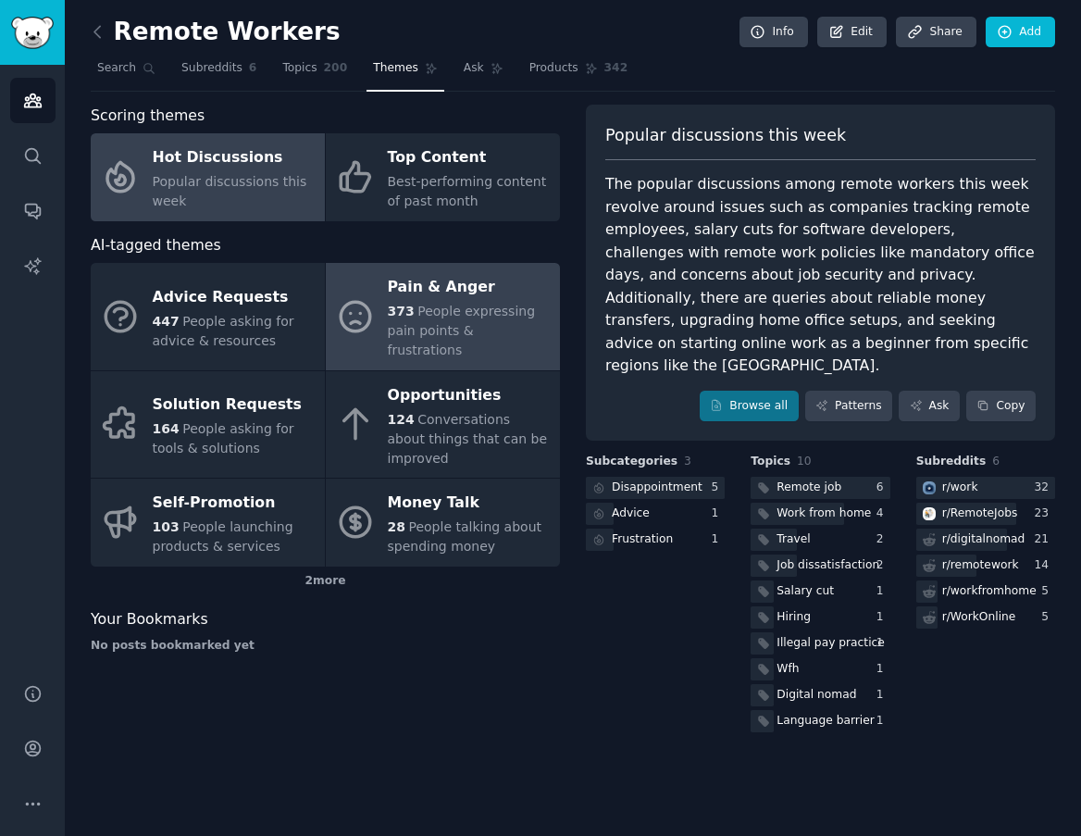
click at [517, 294] on div "Pain & Anger" at bounding box center [469, 288] width 163 height 30
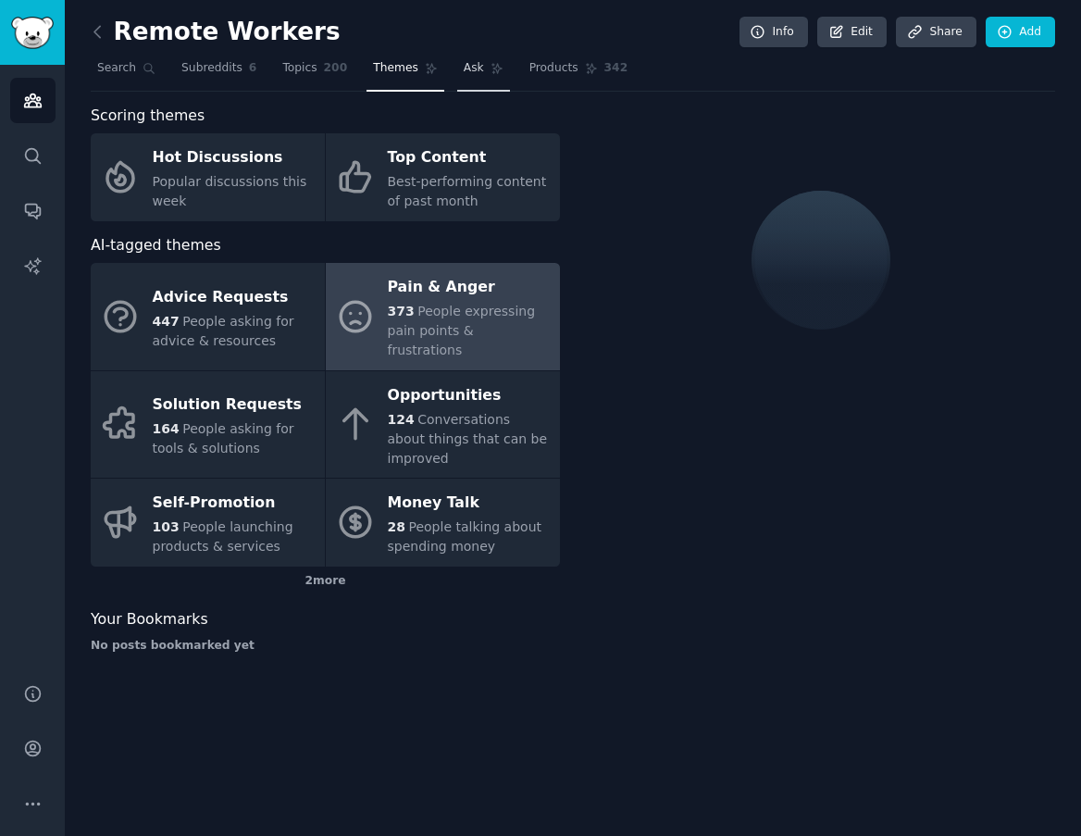
click at [495, 66] on icon at bounding box center [497, 68] width 13 height 13
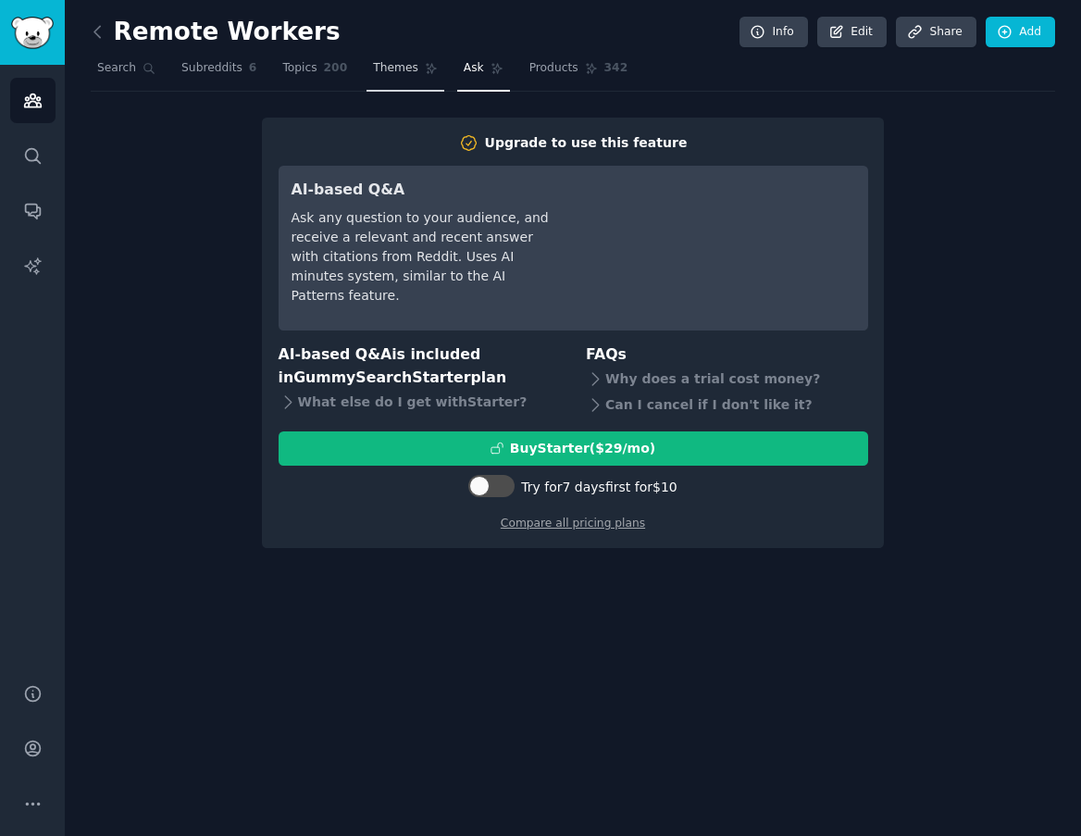
click at [404, 66] on span "Themes" at bounding box center [395, 68] width 45 height 17
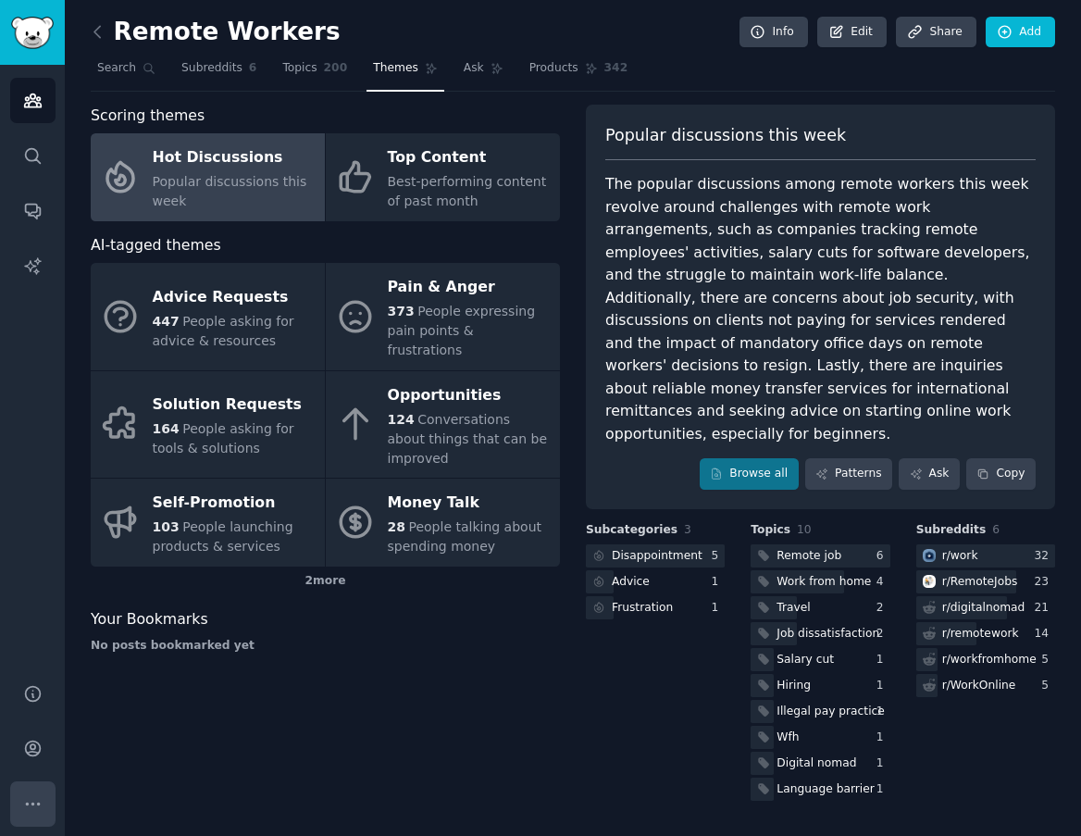
click at [31, 805] on icon "Sidebar" at bounding box center [32, 803] width 19 height 19
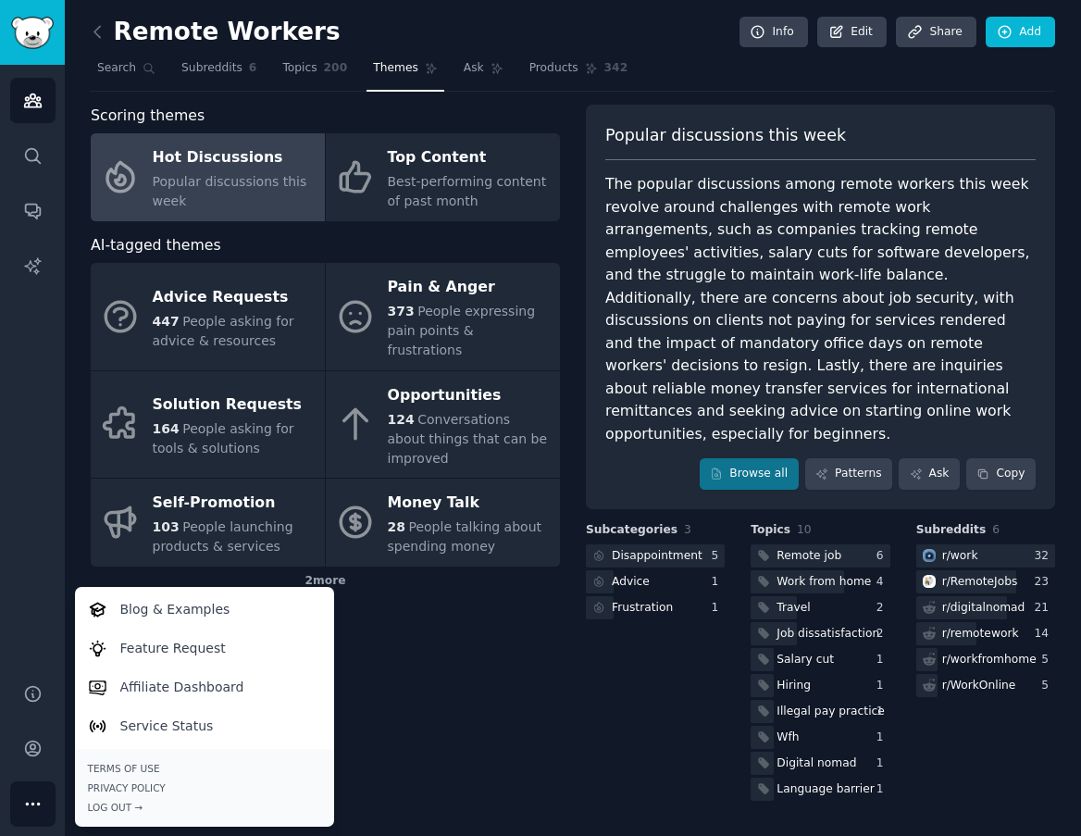
click at [38, 602] on div "Audiences Search Conversations AI Reports" at bounding box center [32, 363] width 65 height 596
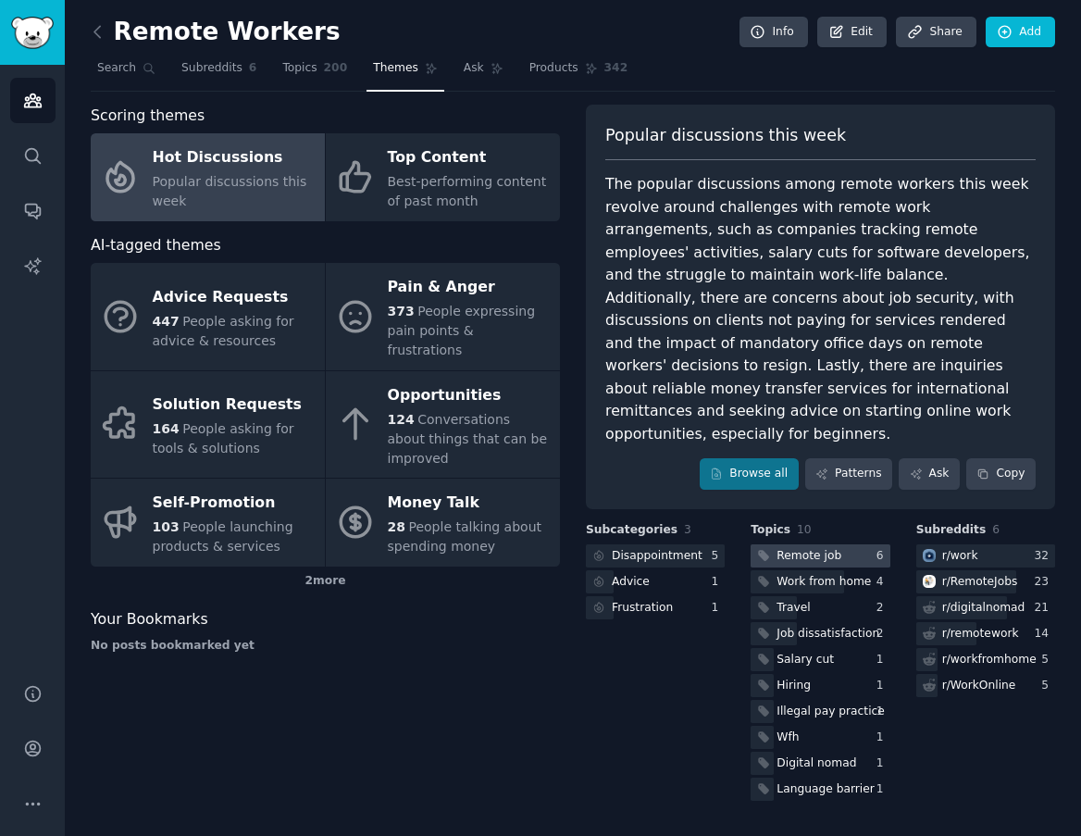
click at [849, 544] on div at bounding box center [820, 555] width 139 height 23
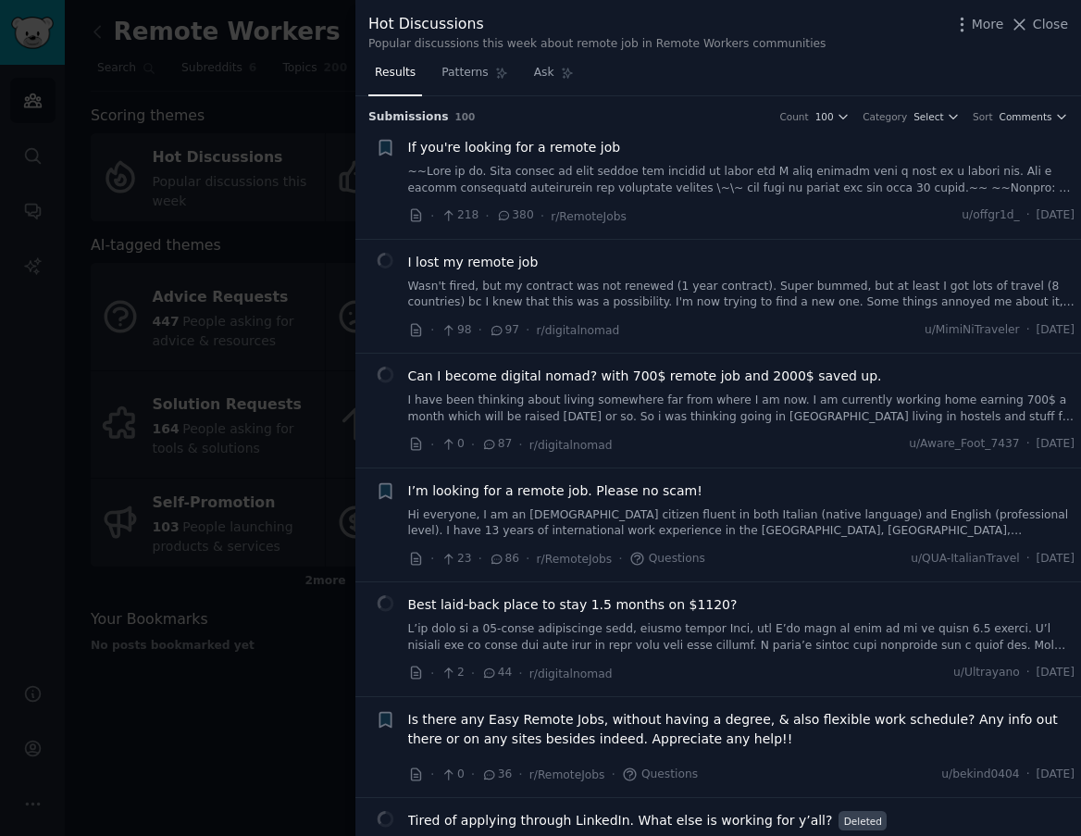
click at [714, 169] on link at bounding box center [742, 180] width 668 height 32
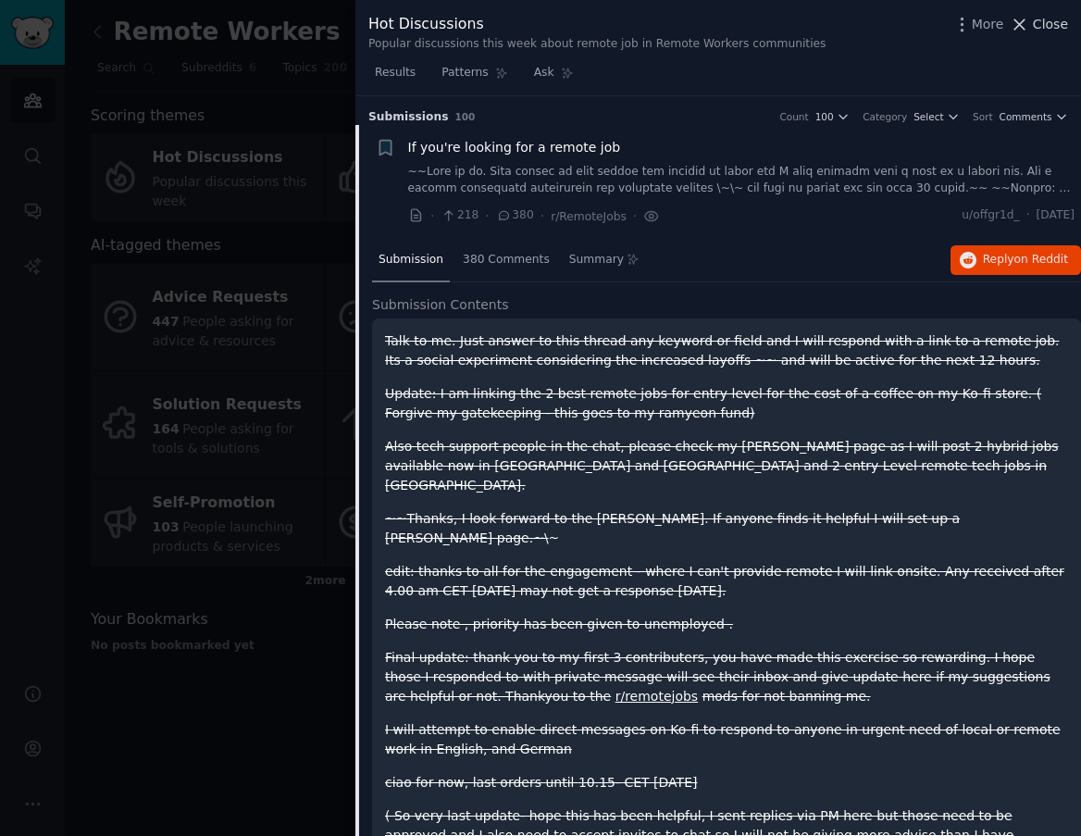
click at [1012, 20] on icon at bounding box center [1019, 24] width 19 height 19
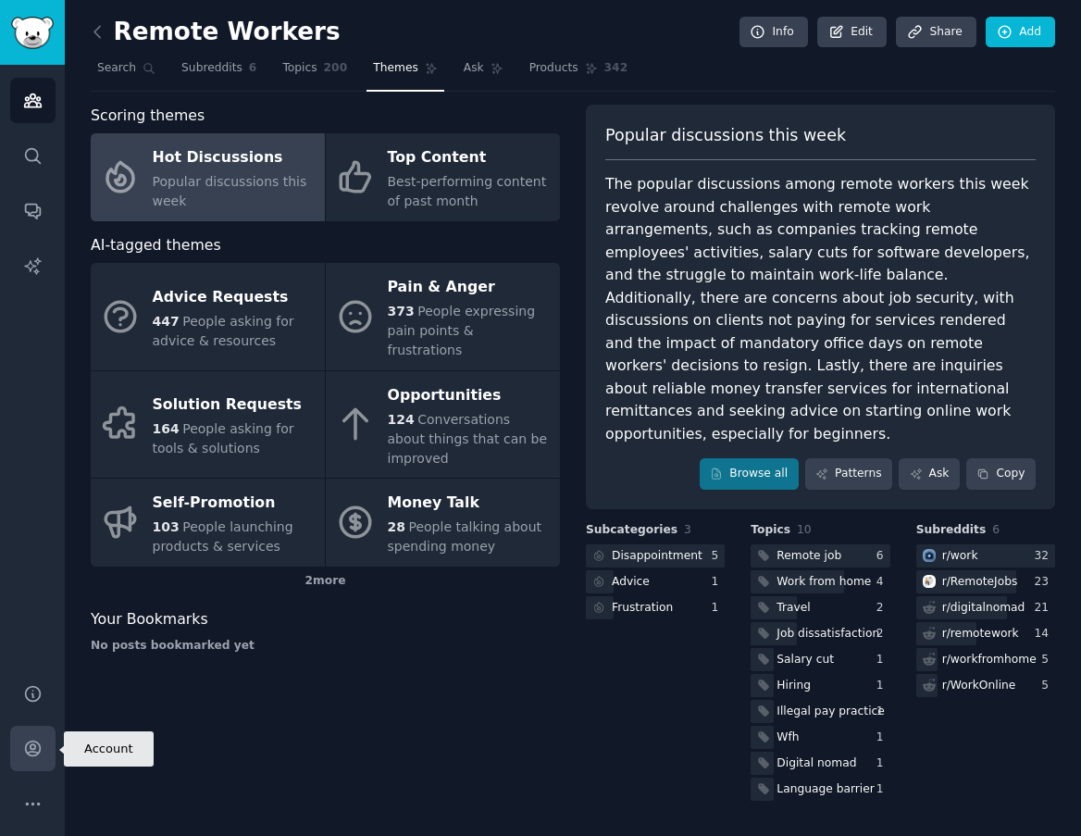
click at [23, 751] on icon "Sidebar" at bounding box center [32, 748] width 19 height 19
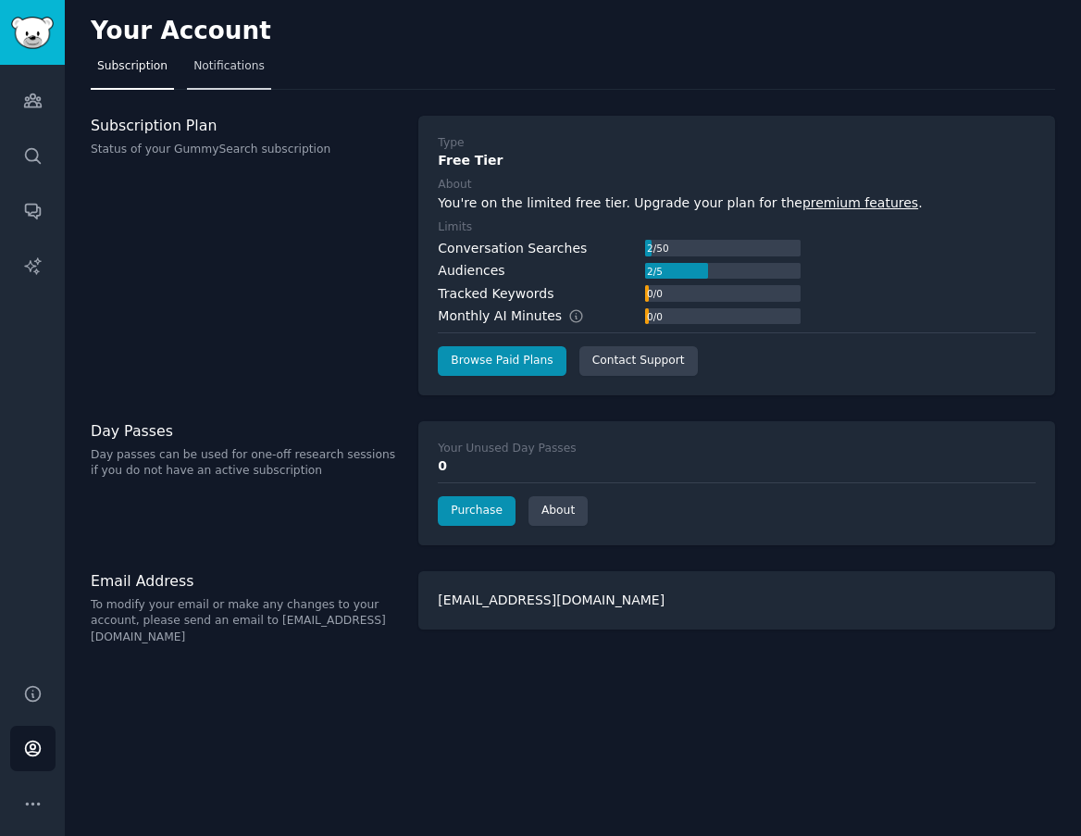
click at [219, 69] on span "Notifications" at bounding box center [229, 66] width 71 height 17
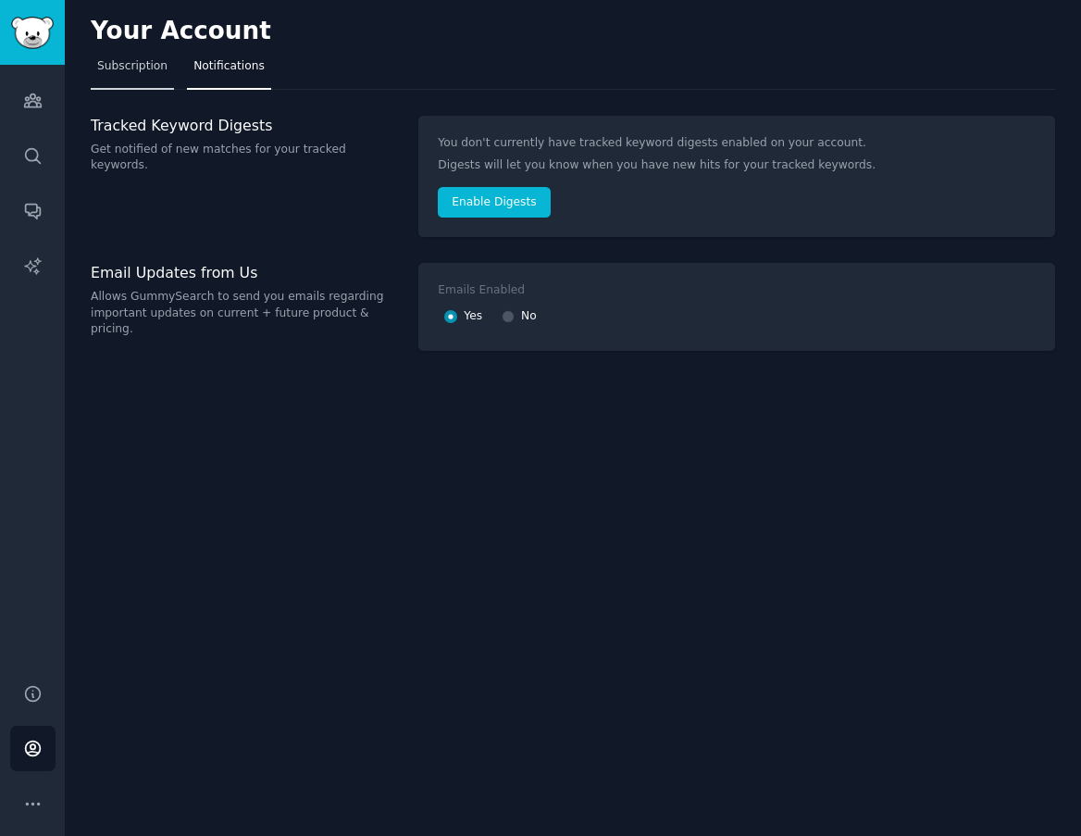
click at [152, 75] on link "Subscription" at bounding box center [132, 71] width 83 height 38
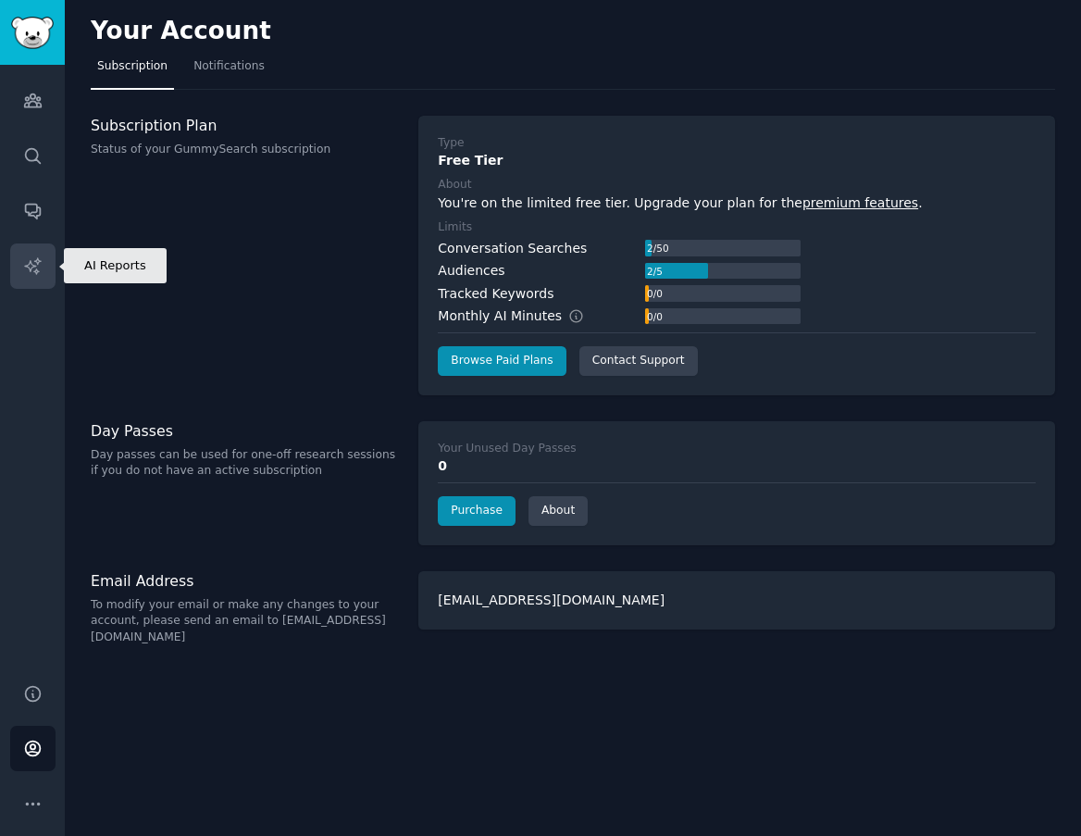
click at [25, 244] on link "AI Reports" at bounding box center [32, 266] width 45 height 45
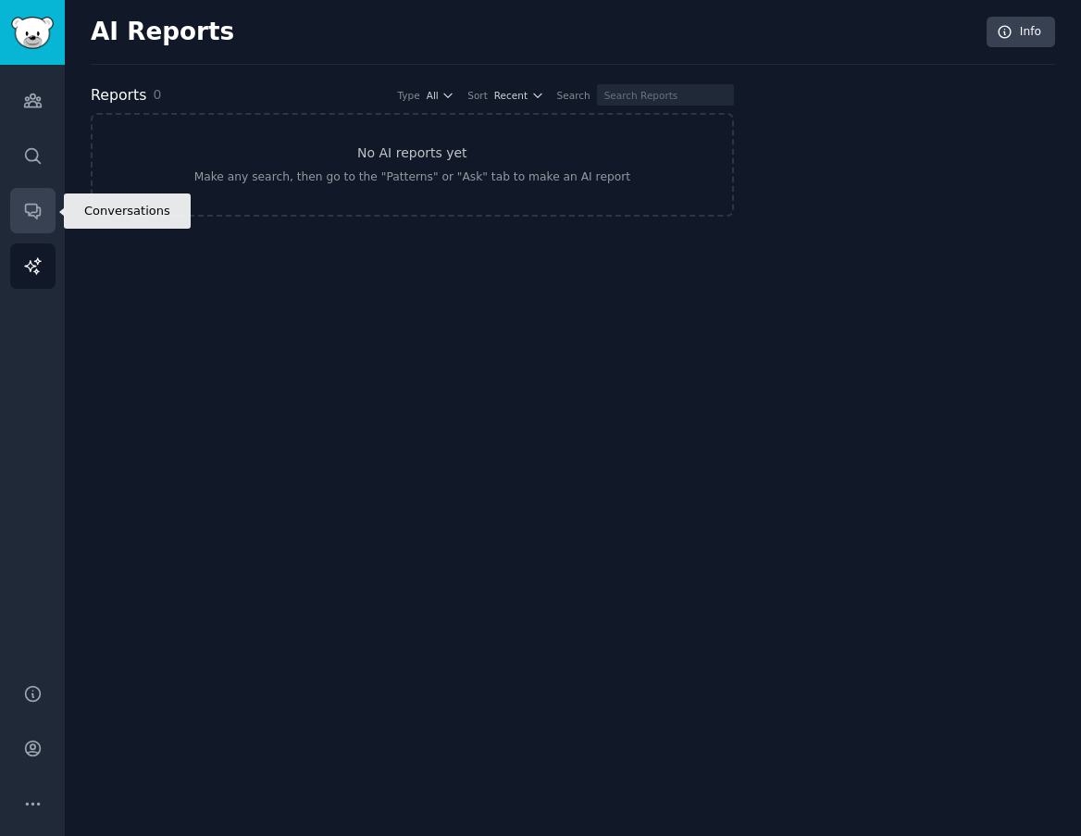
click at [28, 197] on link "Conversations" at bounding box center [32, 210] width 45 height 45
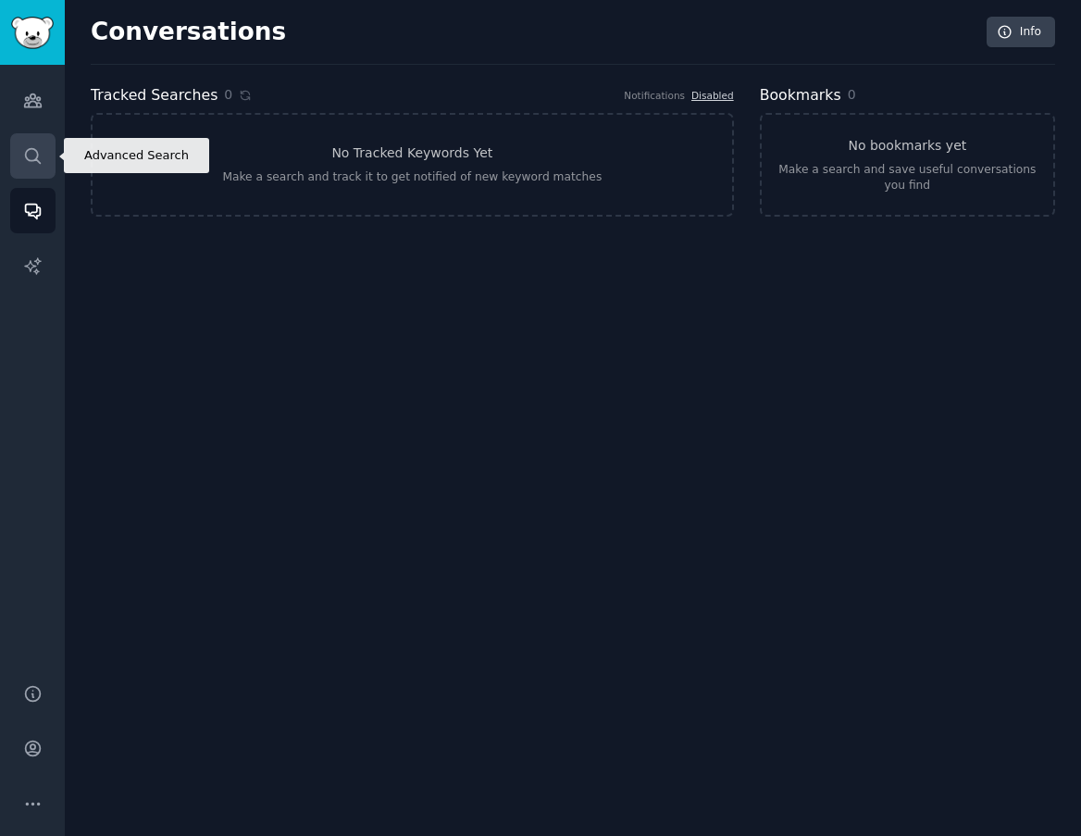
click at [29, 140] on link "Search" at bounding box center [32, 155] width 45 height 45
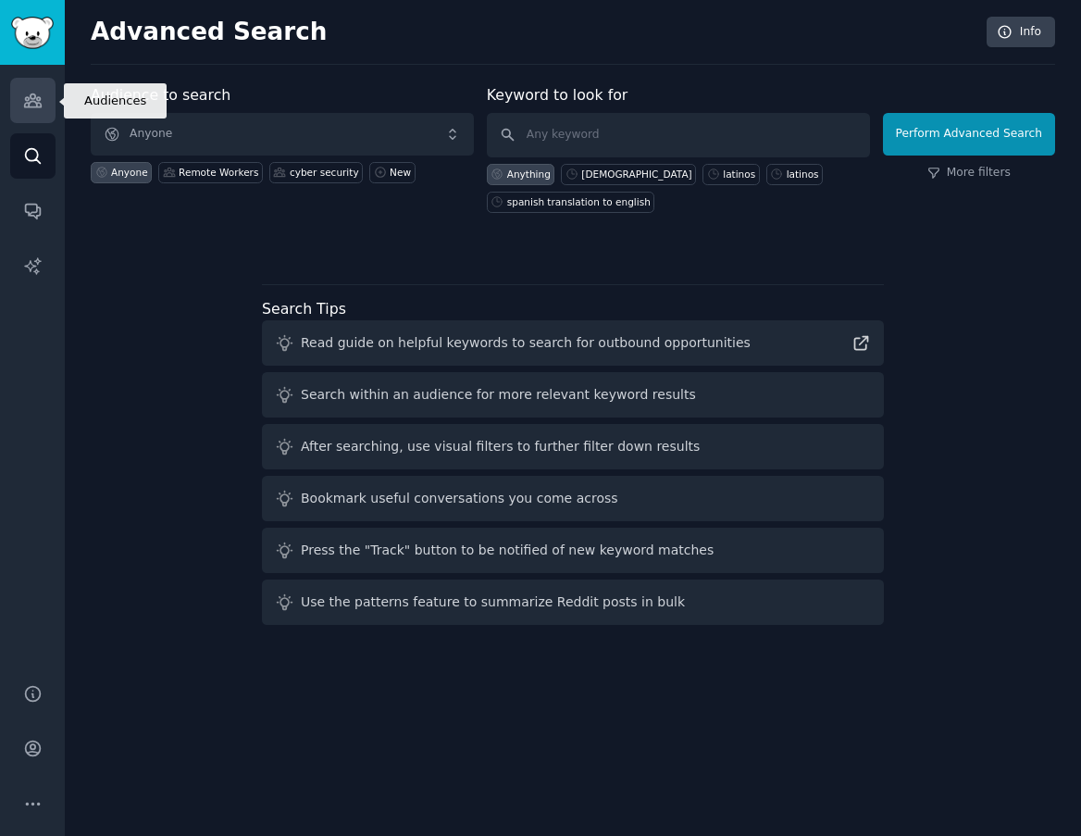
click at [29, 81] on link "Audiences" at bounding box center [32, 100] width 45 height 45
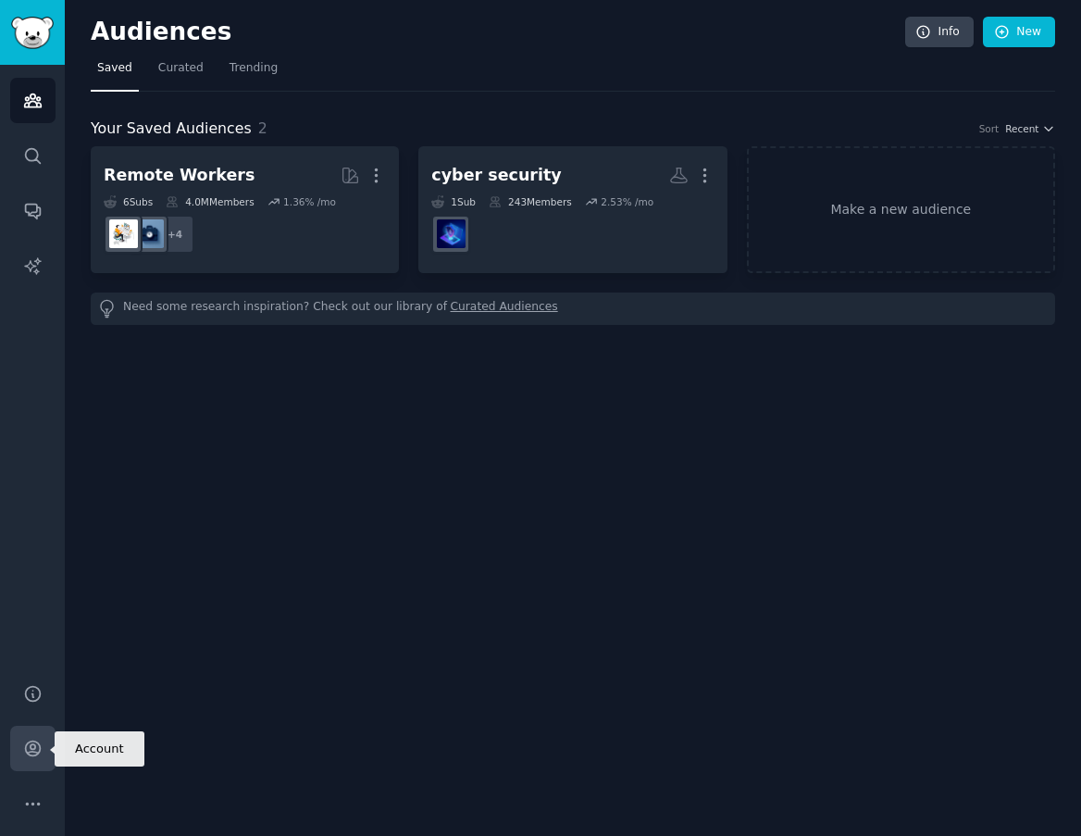
click at [26, 753] on icon "Sidebar" at bounding box center [32, 748] width 19 height 19
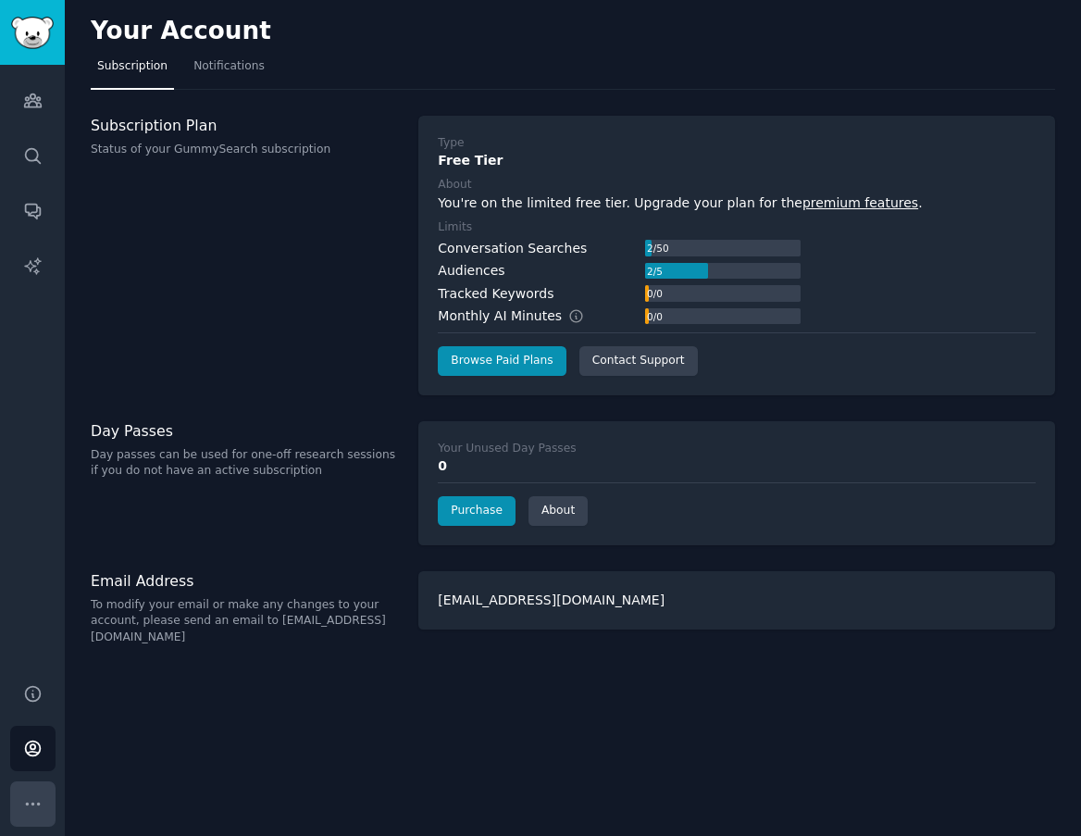
click at [28, 817] on button "More" at bounding box center [32, 803] width 45 height 45
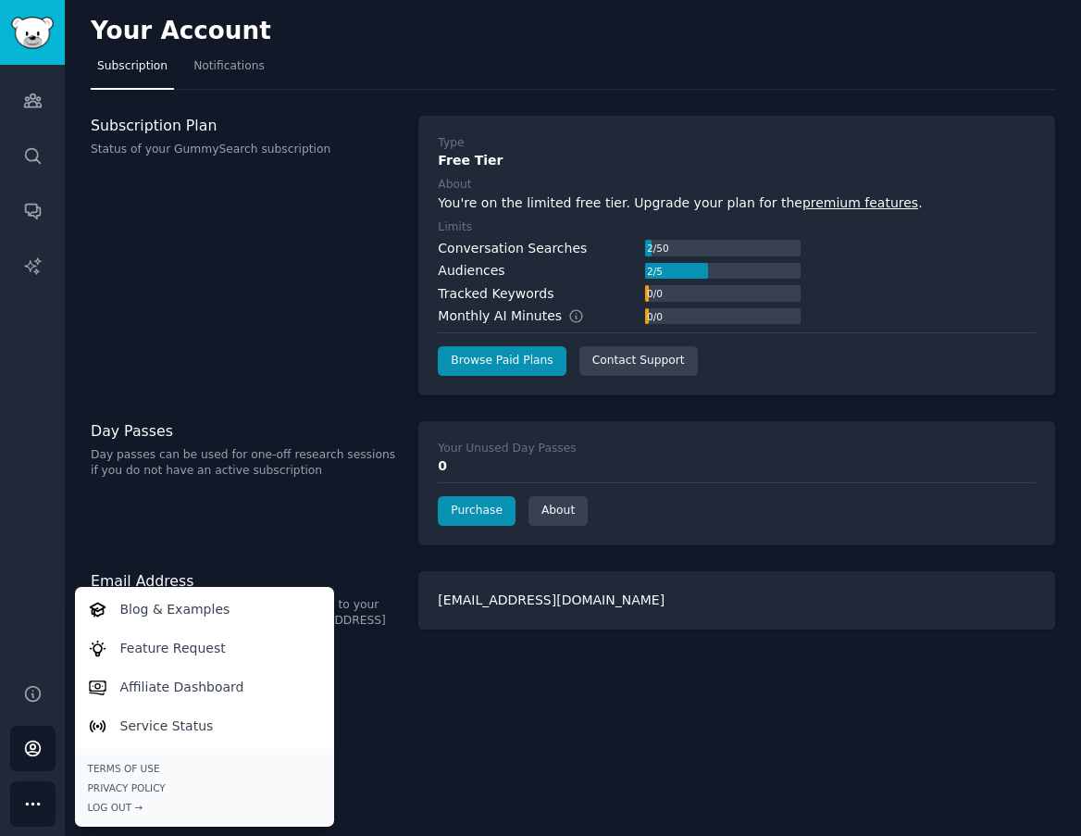
click at [45, 717] on div "Help Account More Blog & Examples Feature Request Affiliate Dashboard Service S…" at bounding box center [32, 748] width 65 height 175
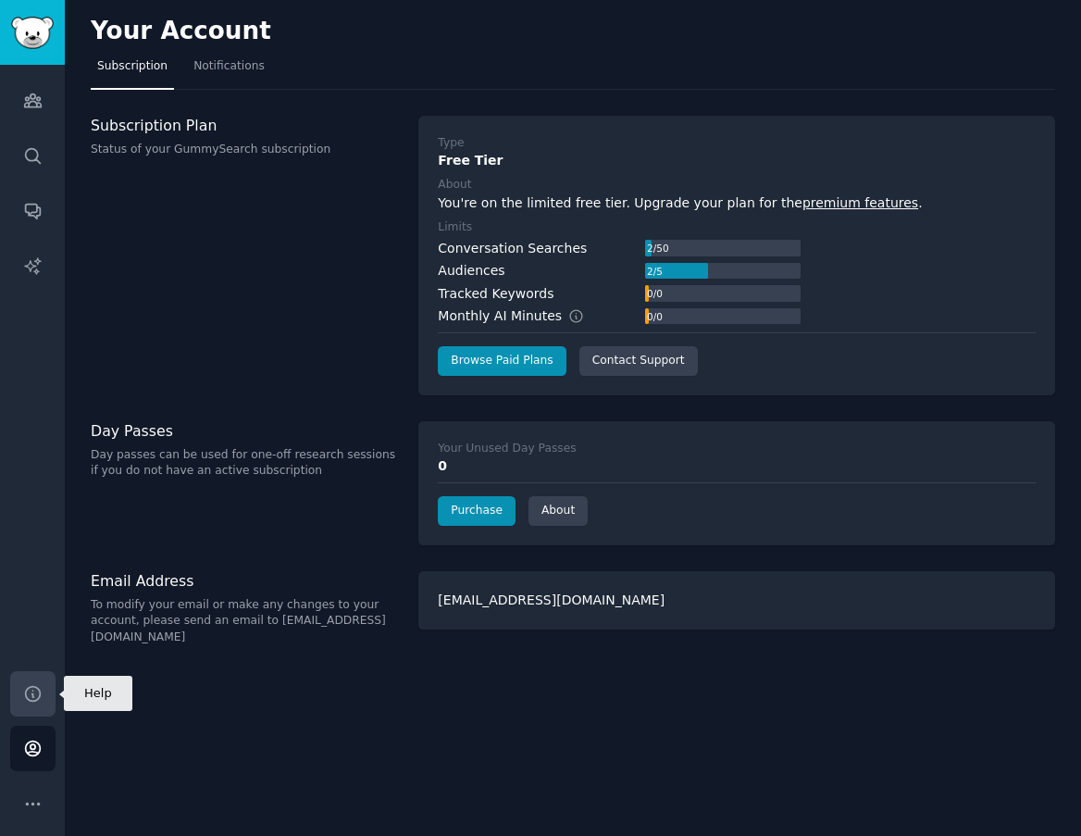
click at [35, 697] on icon "Sidebar" at bounding box center [32, 693] width 19 height 19
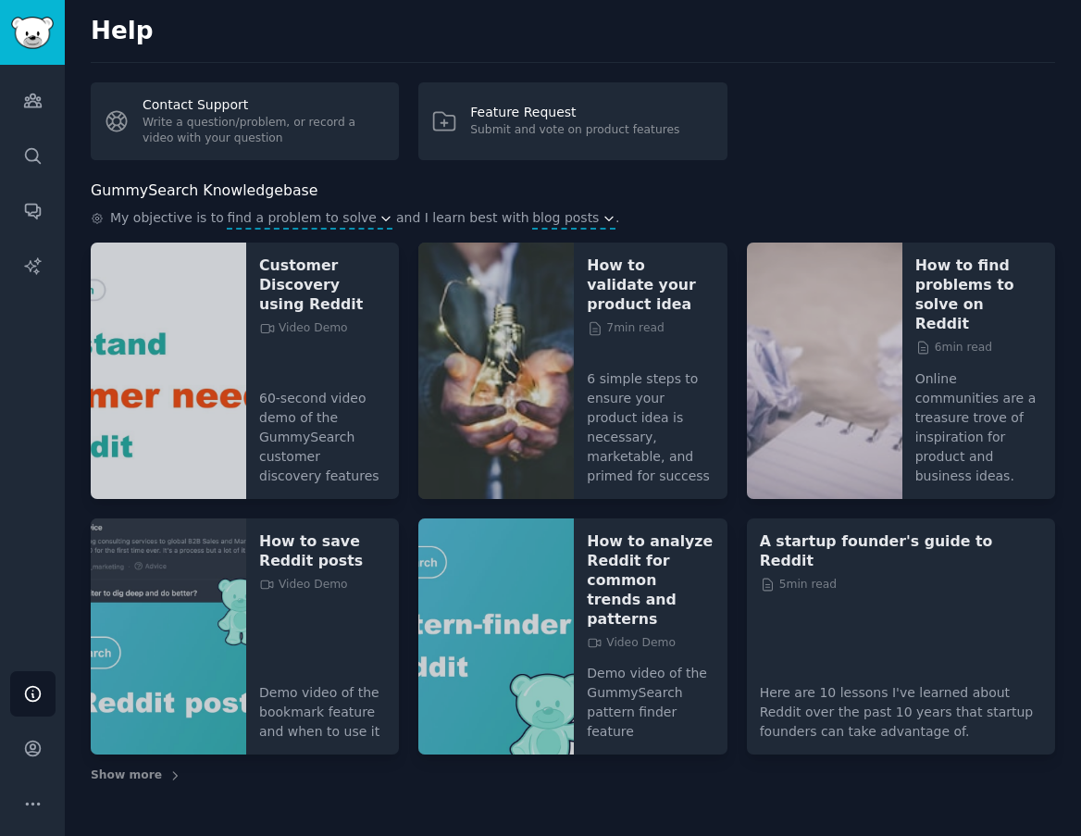
click at [49, 777] on div "Help Account More" at bounding box center [32, 748] width 65 height 175
click at [45, 791] on button "More" at bounding box center [32, 803] width 45 height 45
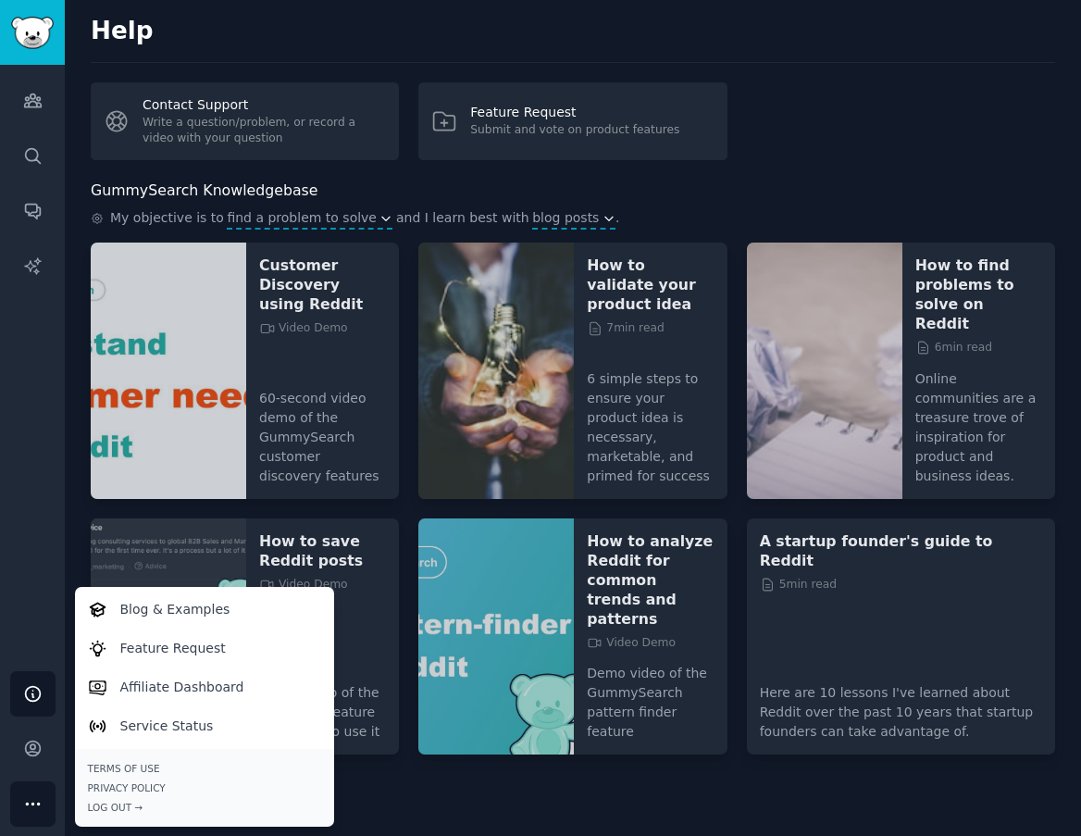
click at [57, 752] on div "Help Account More Blog & Examples Feature Request Affiliate Dashboard Service S…" at bounding box center [32, 748] width 65 height 175
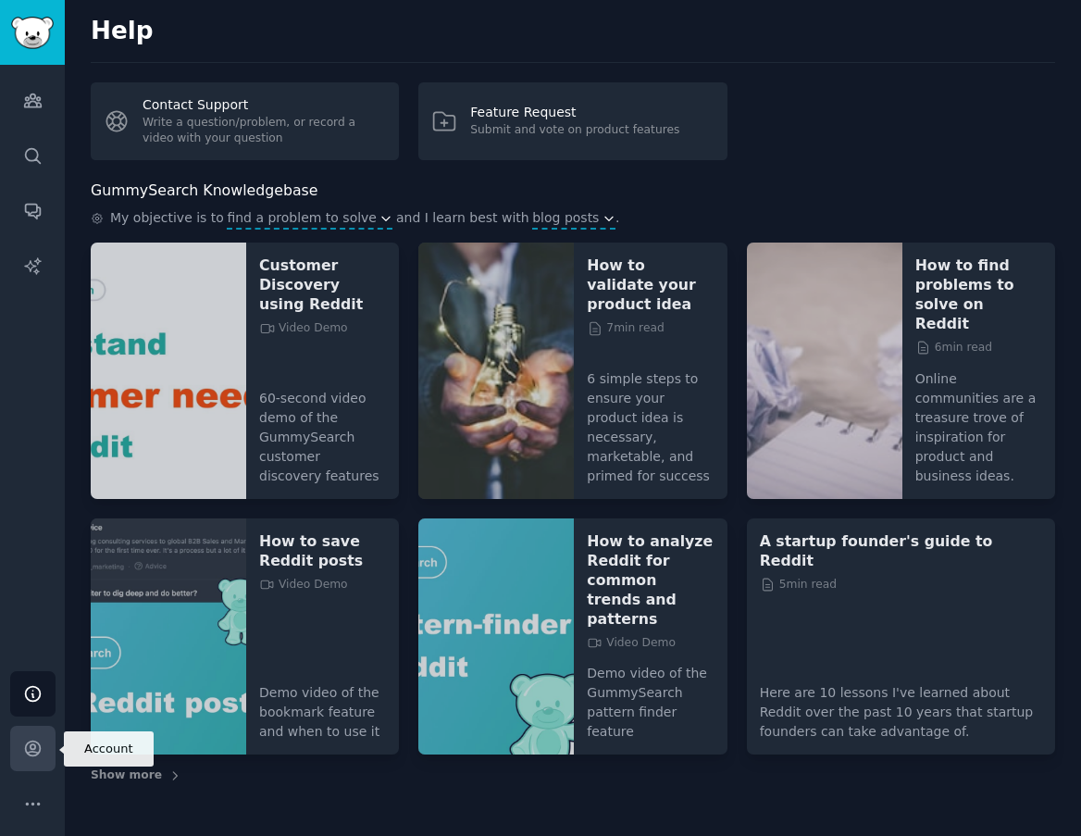
click at [44, 755] on link "Account" at bounding box center [32, 748] width 45 height 45
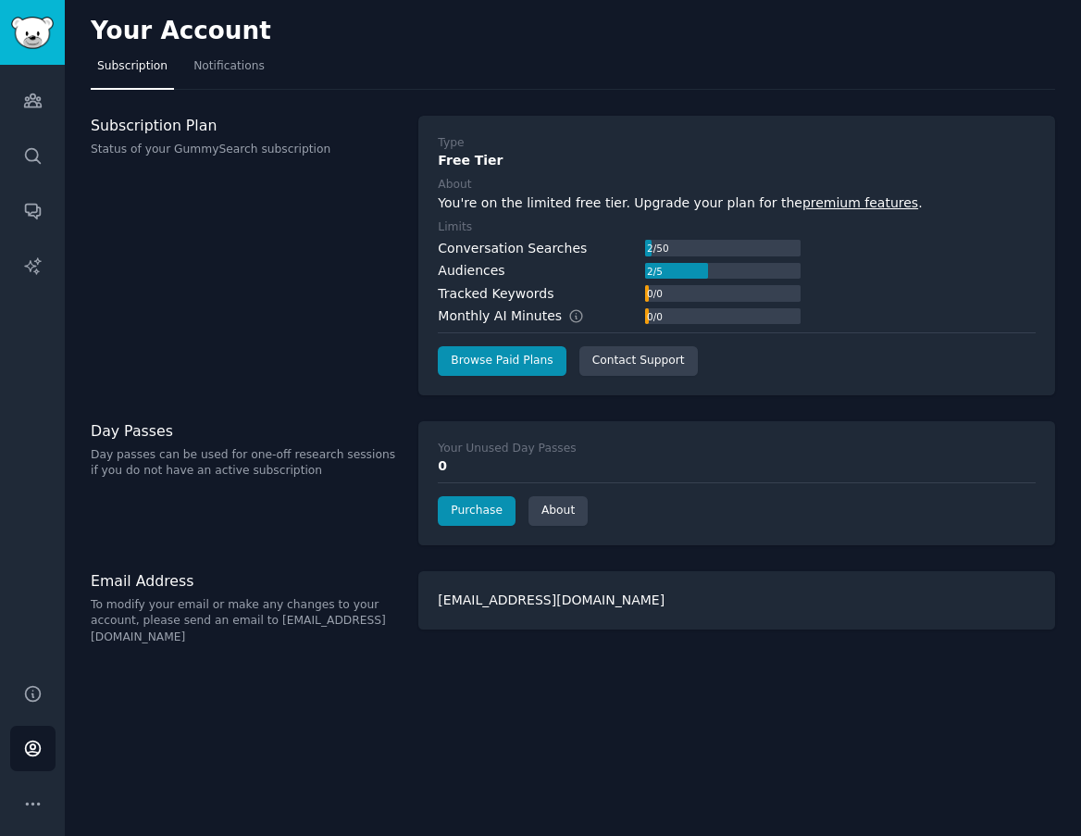
click at [152, 566] on div "Your Account Subscription Notifications Subscription Plan Status of your GummyS…" at bounding box center [573, 418] width 1017 height 836
click at [210, 366] on div "Subscription Plan Status of your GummySearch subscription" at bounding box center [245, 256] width 308 height 280
